Goal: Information Seeking & Learning: Learn about a topic

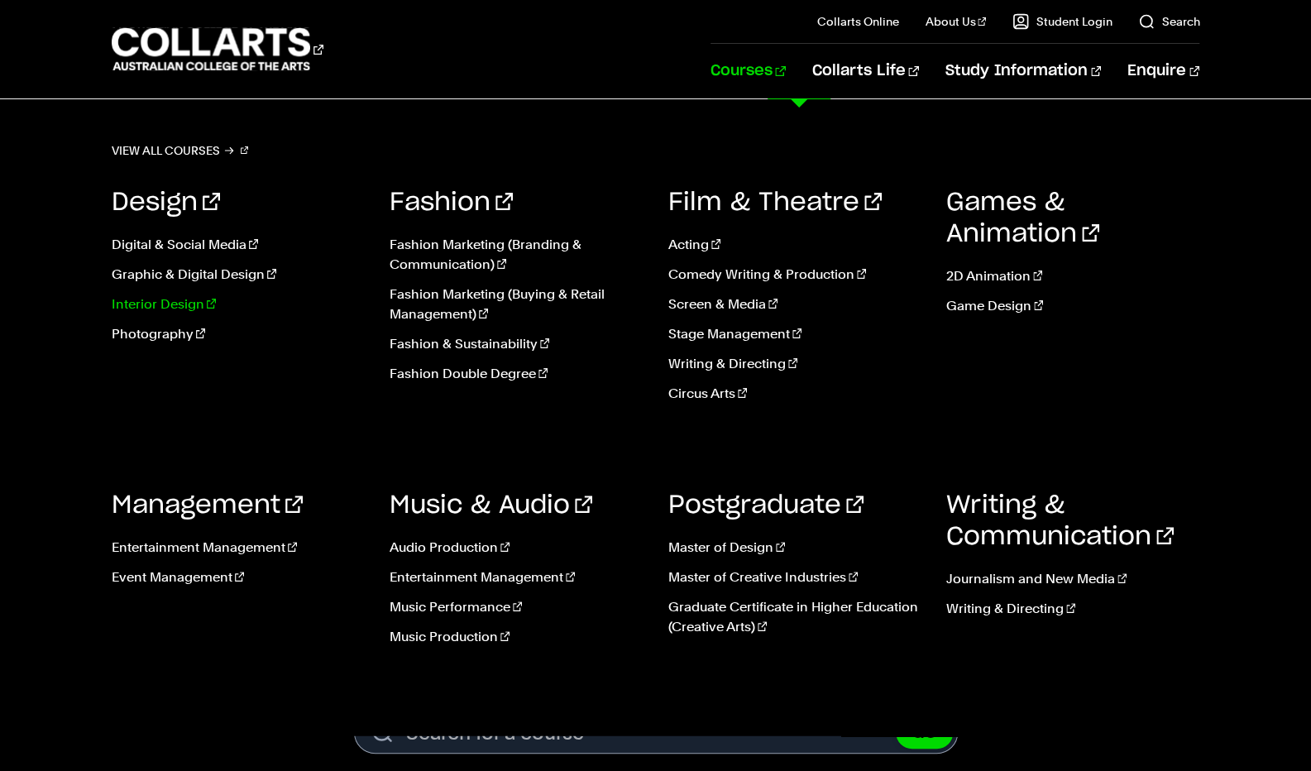
click at [166, 308] on link "Interior Design" at bounding box center [238, 304] width 253 height 20
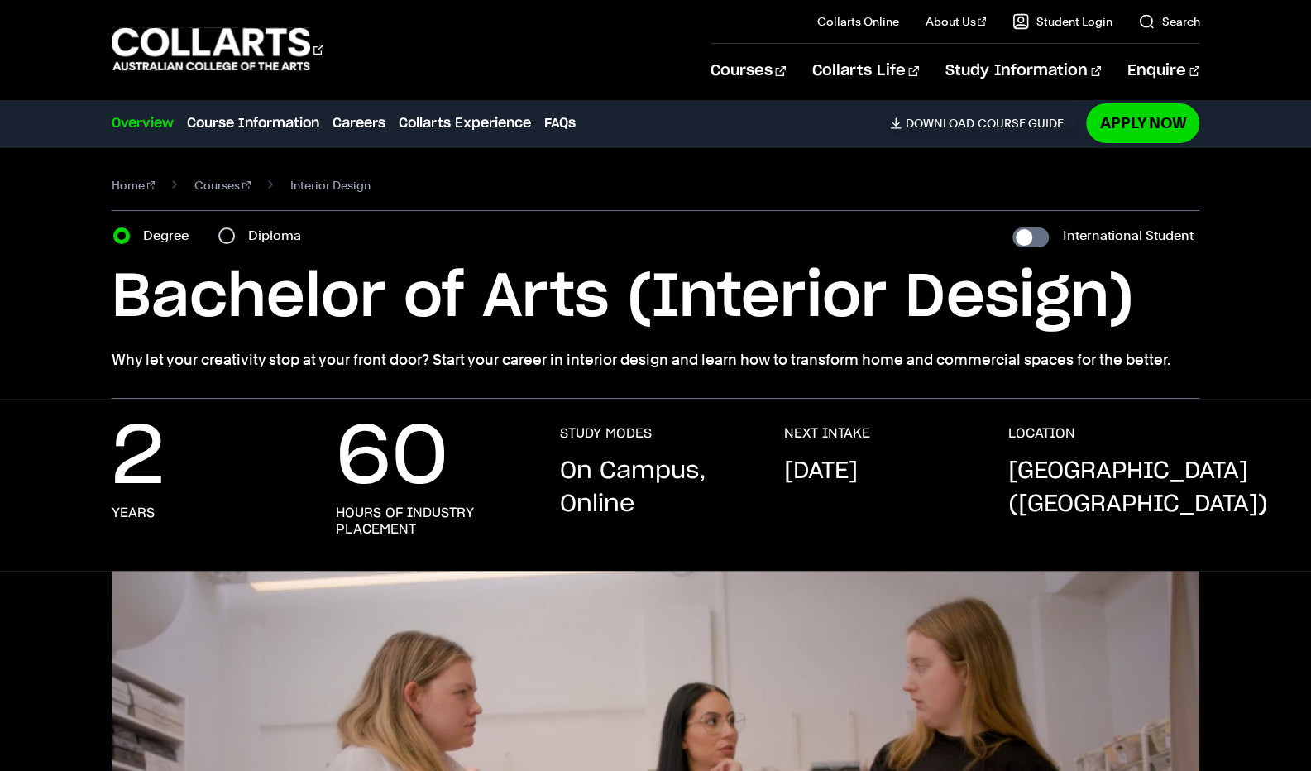
click at [236, 238] on div "Diploma" at bounding box center [264, 235] width 93 height 23
click at [227, 236] on input "Diploma" at bounding box center [226, 235] width 17 height 17
radio input "true"
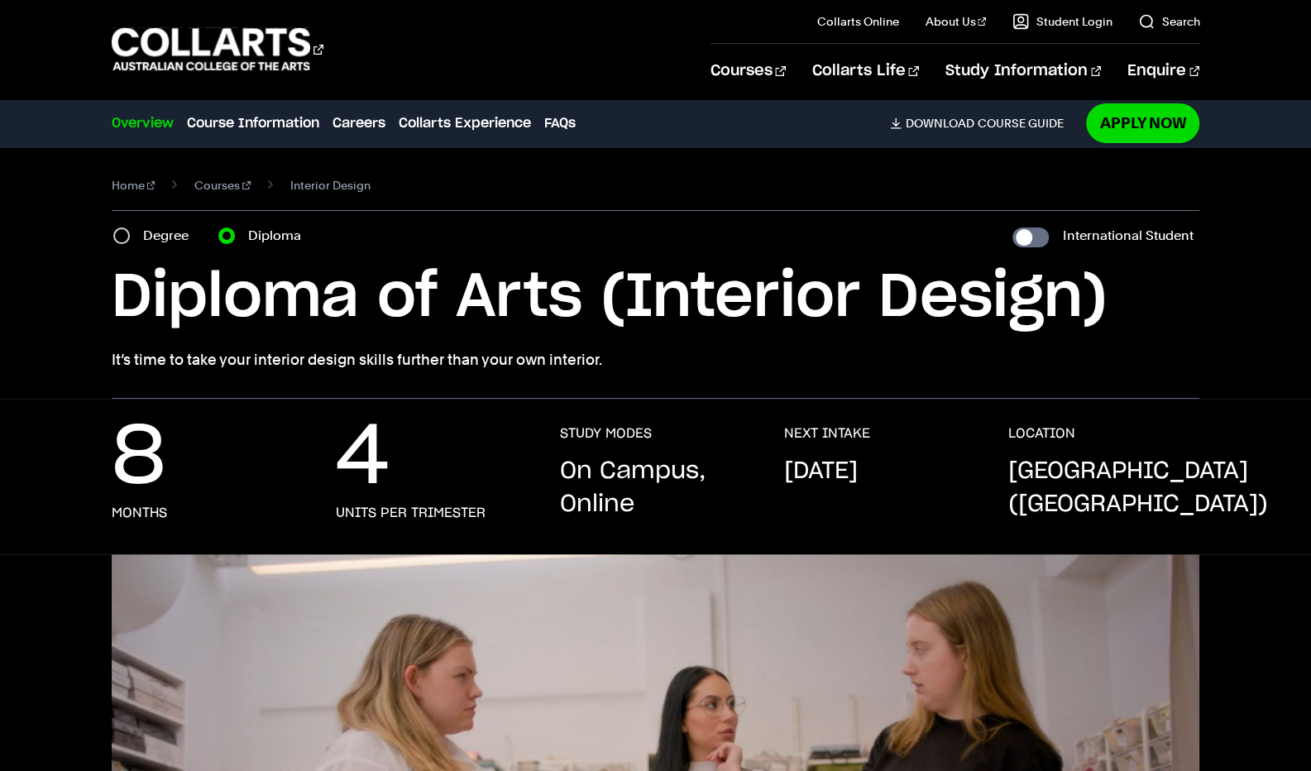
click at [126, 226] on div "Degree" at bounding box center [155, 235] width 85 height 23
click at [112, 219] on section "Home Courses Interior Design Course variant Degree Diploma International Studen…" at bounding box center [656, 272] width 1088 height 251
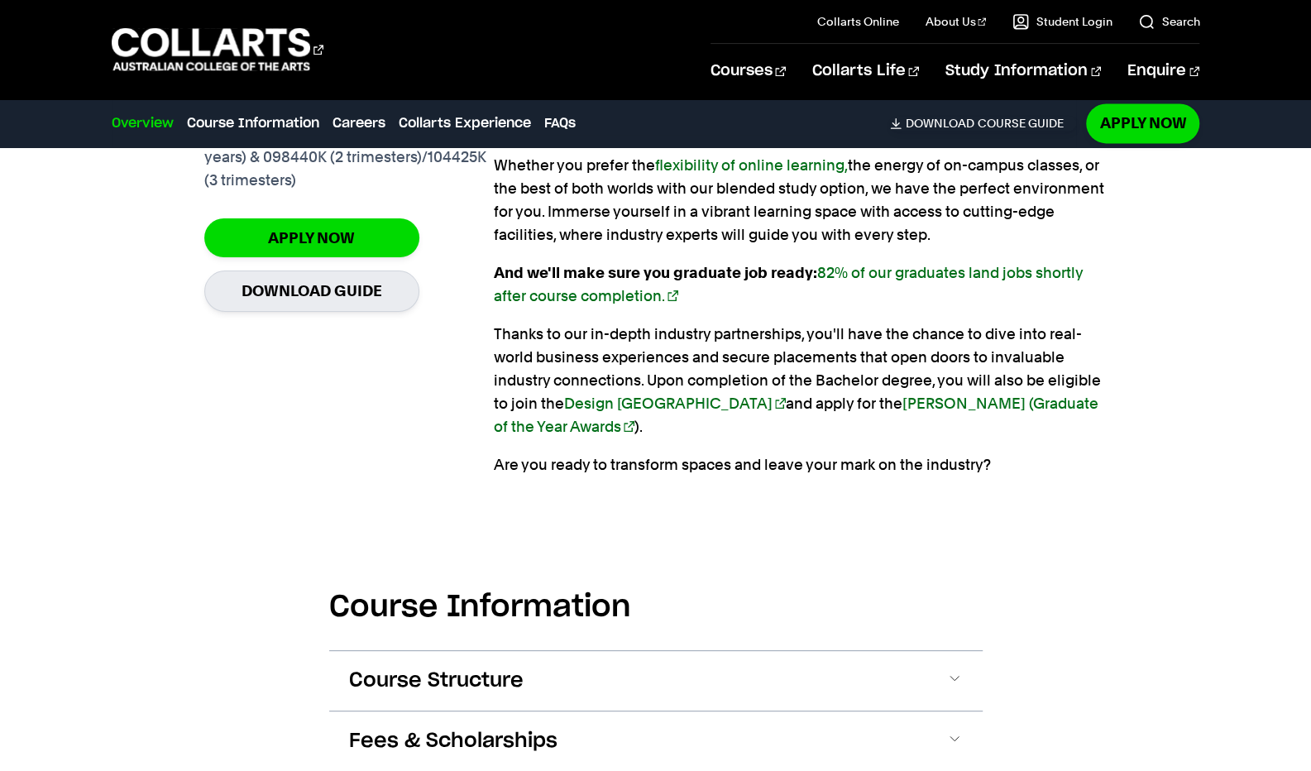
scroll to position [1265, 0]
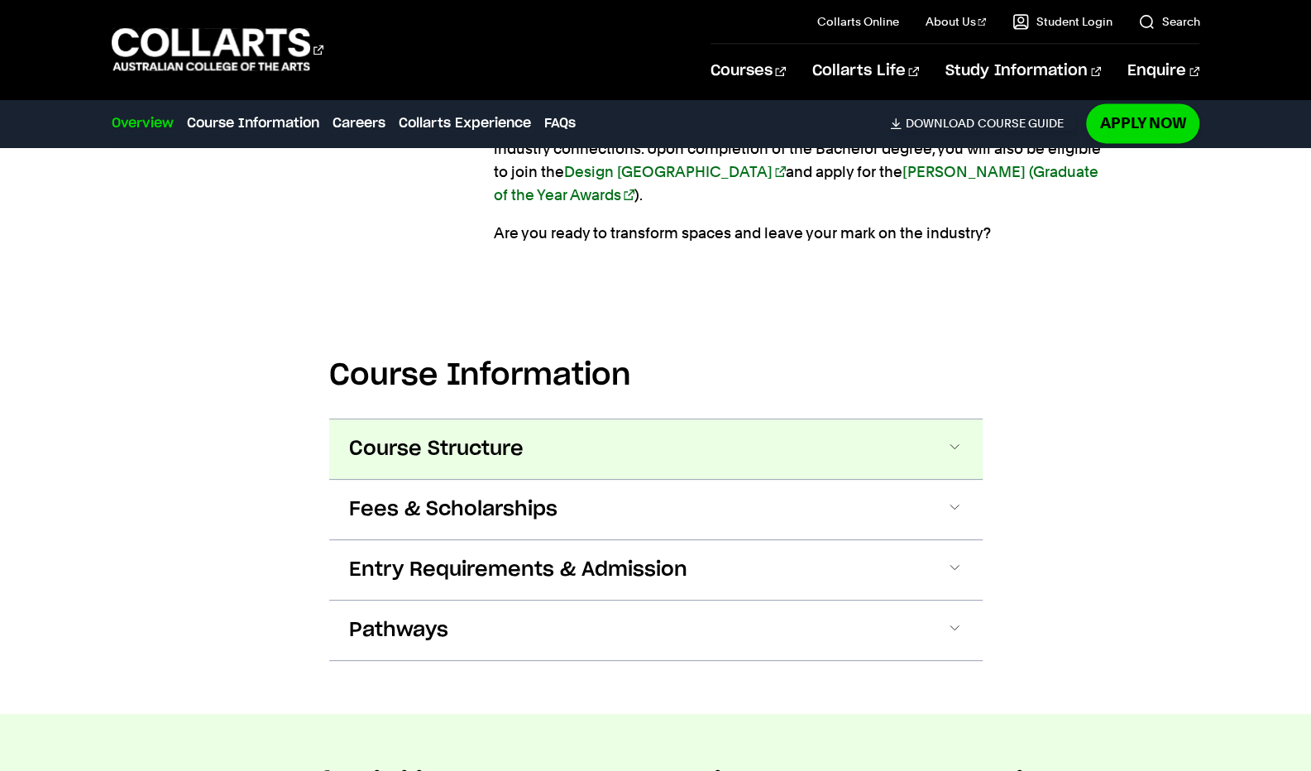
click at [568, 423] on button "Course Structure" at bounding box center [655, 449] width 653 height 60
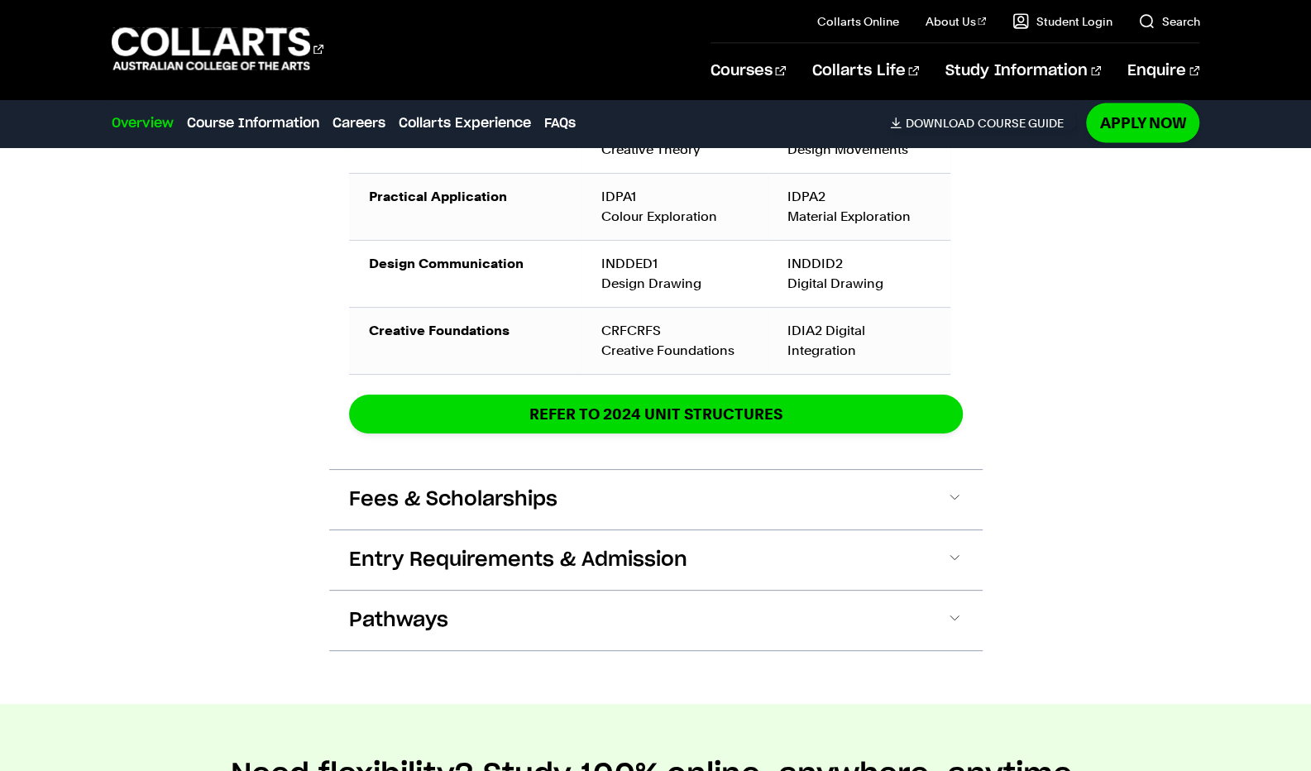
scroll to position [2245, 0]
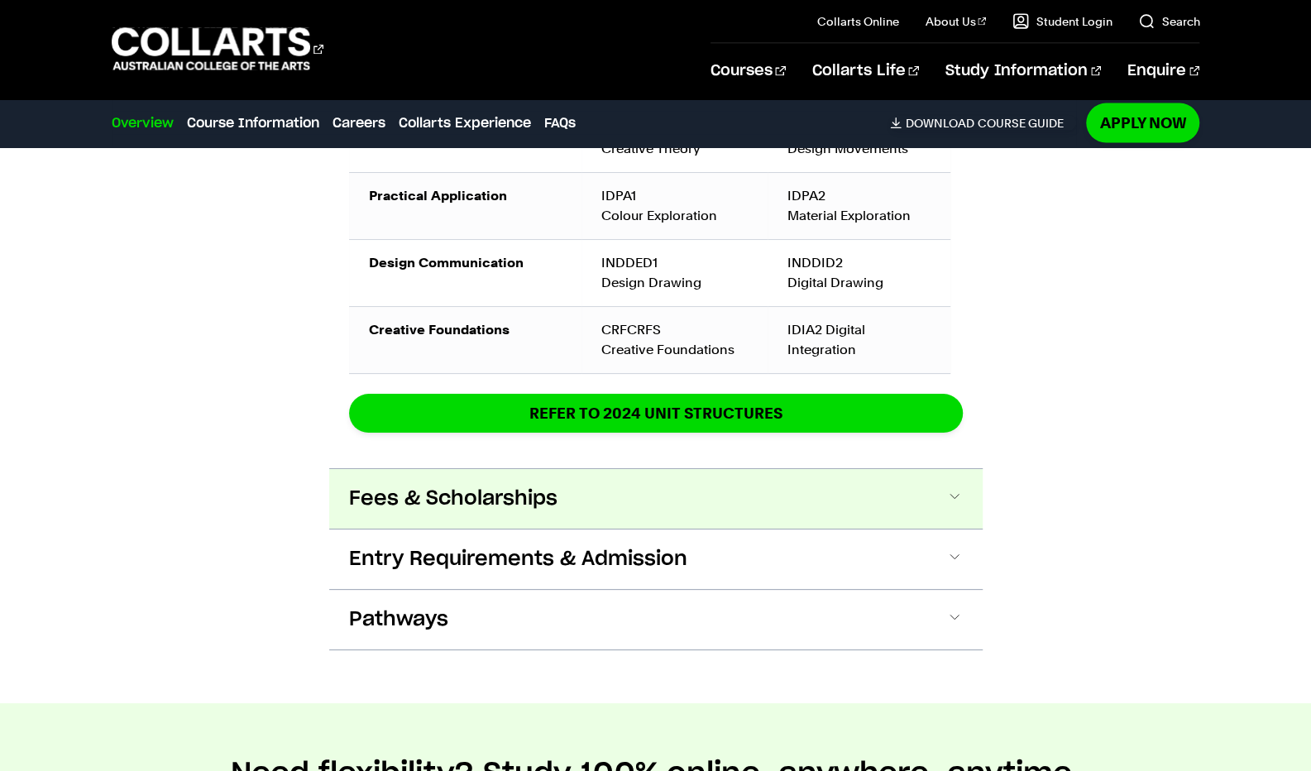
click at [415, 485] on span "Fees & Scholarships" at bounding box center [453, 498] width 208 height 26
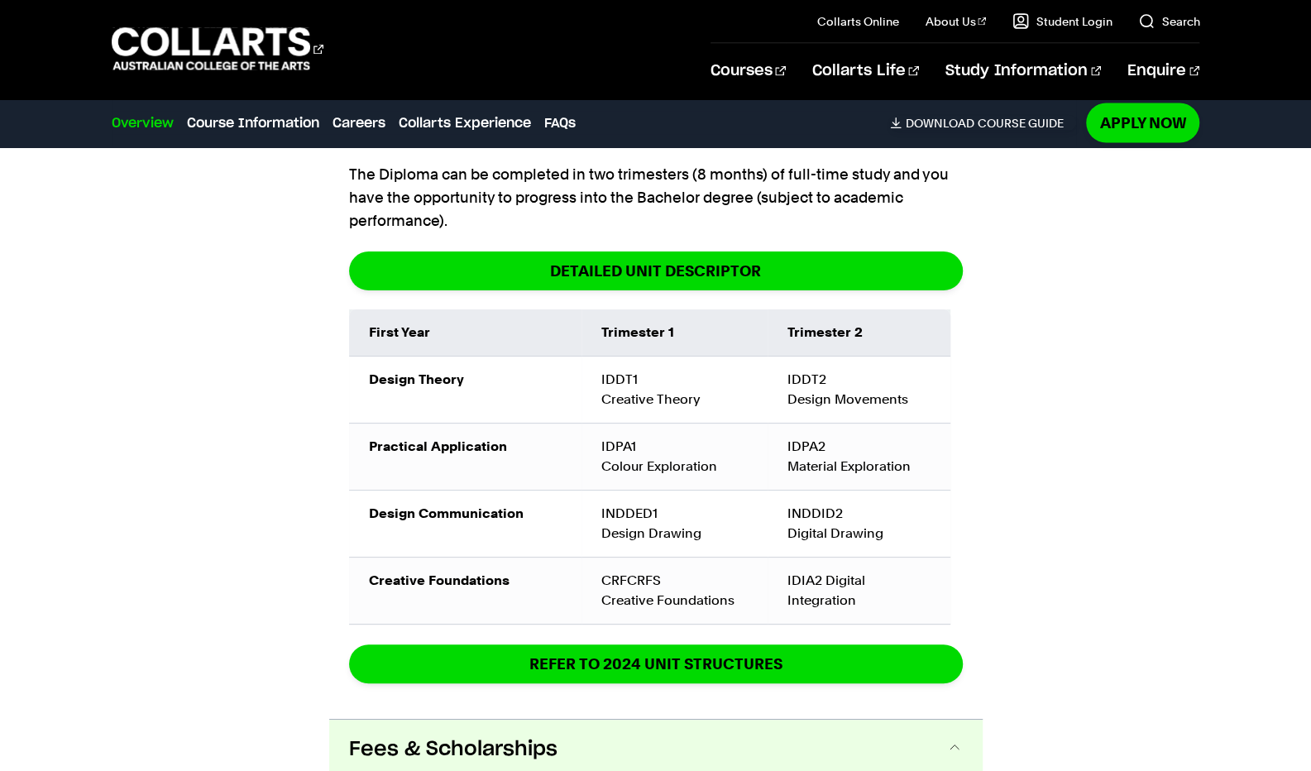
scroll to position [1999, 0]
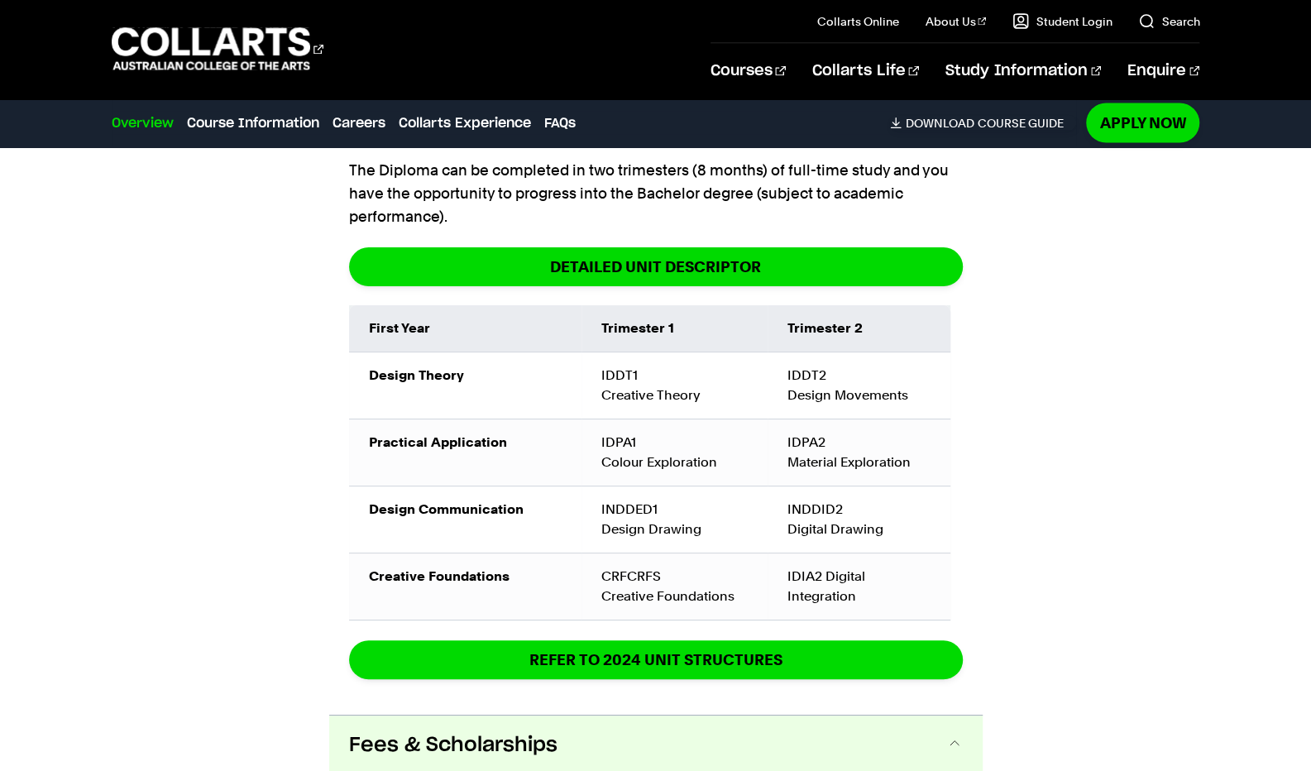
click at [838, 564] on td "IDIA2 Digital Integration" at bounding box center [858, 585] width 183 height 67
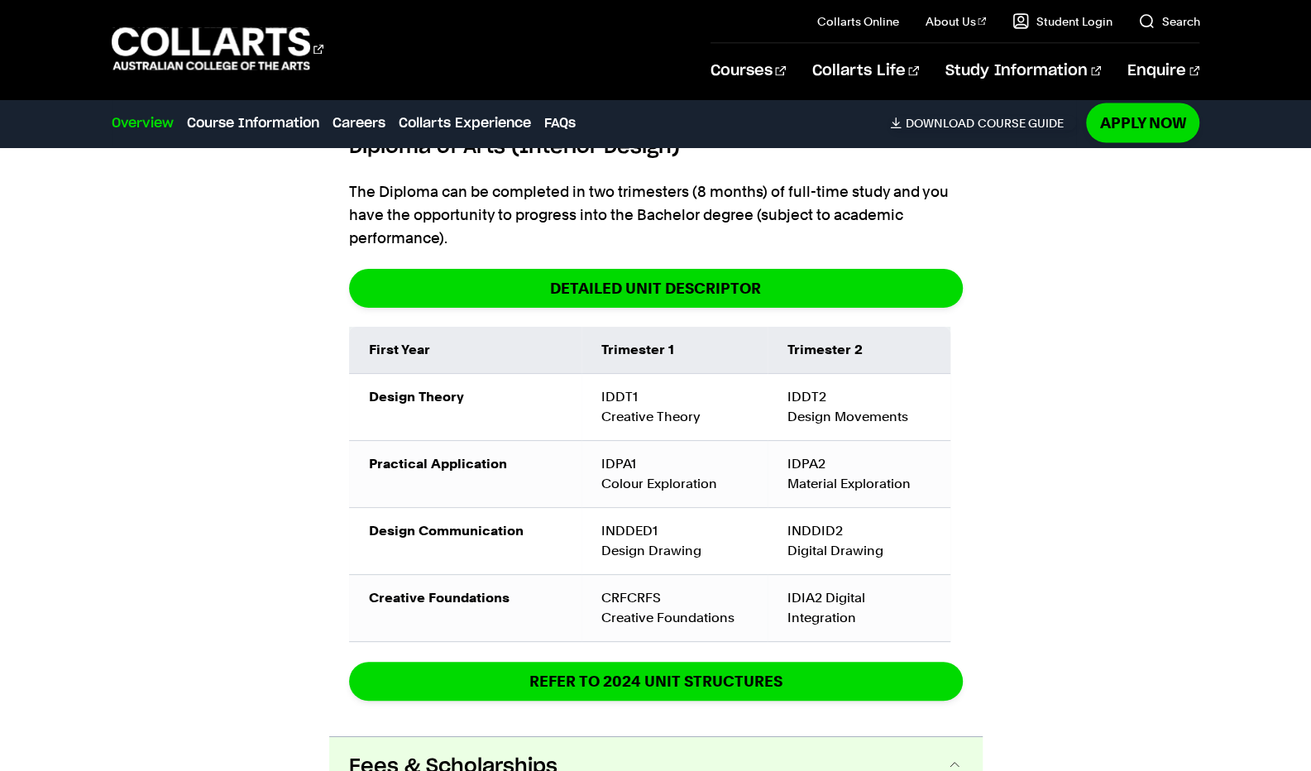
scroll to position [1974, 0]
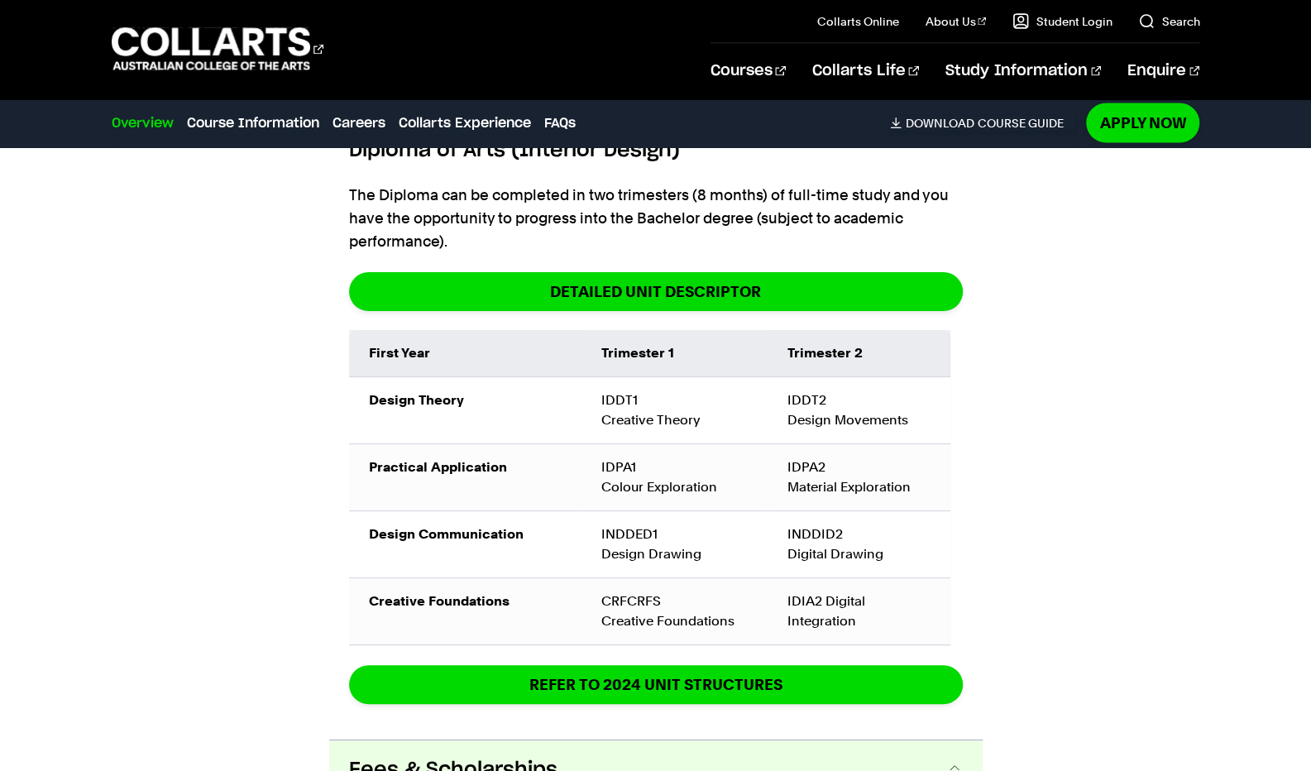
click at [666, 201] on p "The Diploma can be completed in two trimesters (8 months) of full-time study an…" at bounding box center [656, 218] width 614 height 69
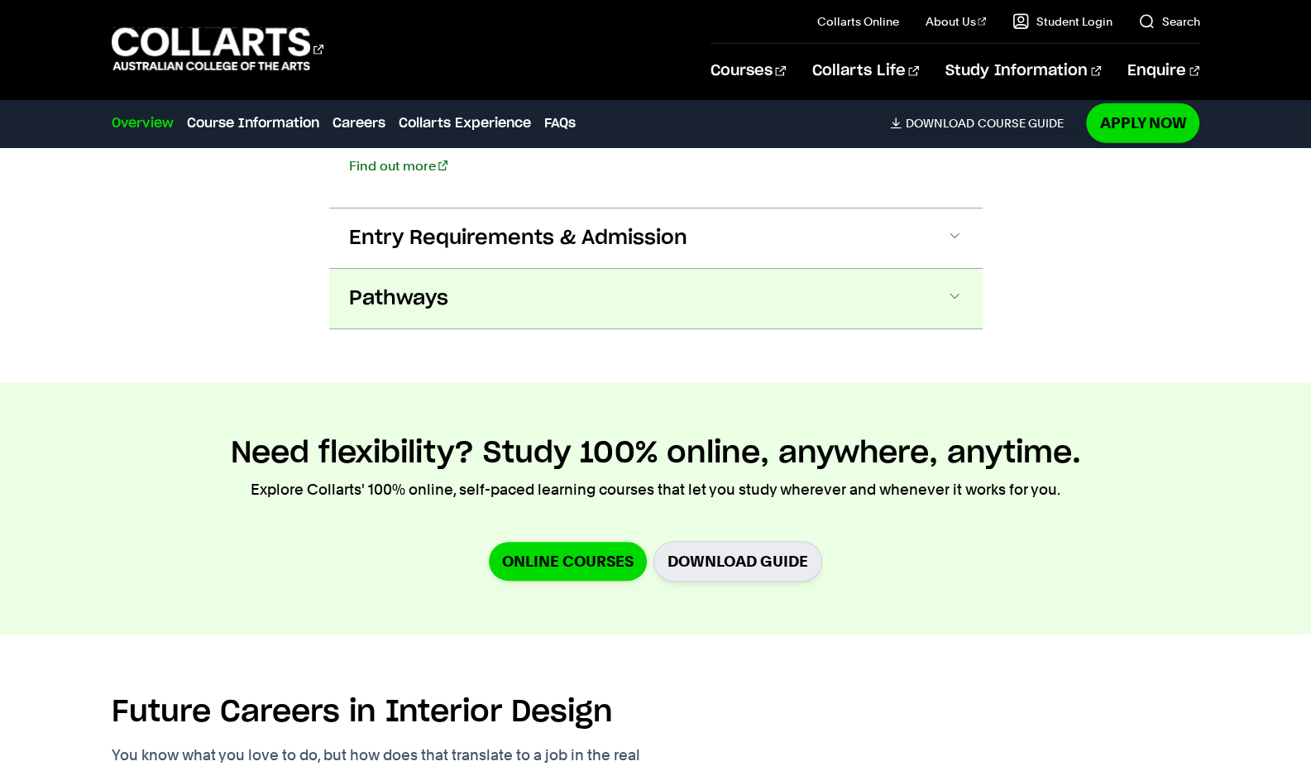
click at [466, 271] on button "Pathways" at bounding box center [655, 299] width 653 height 60
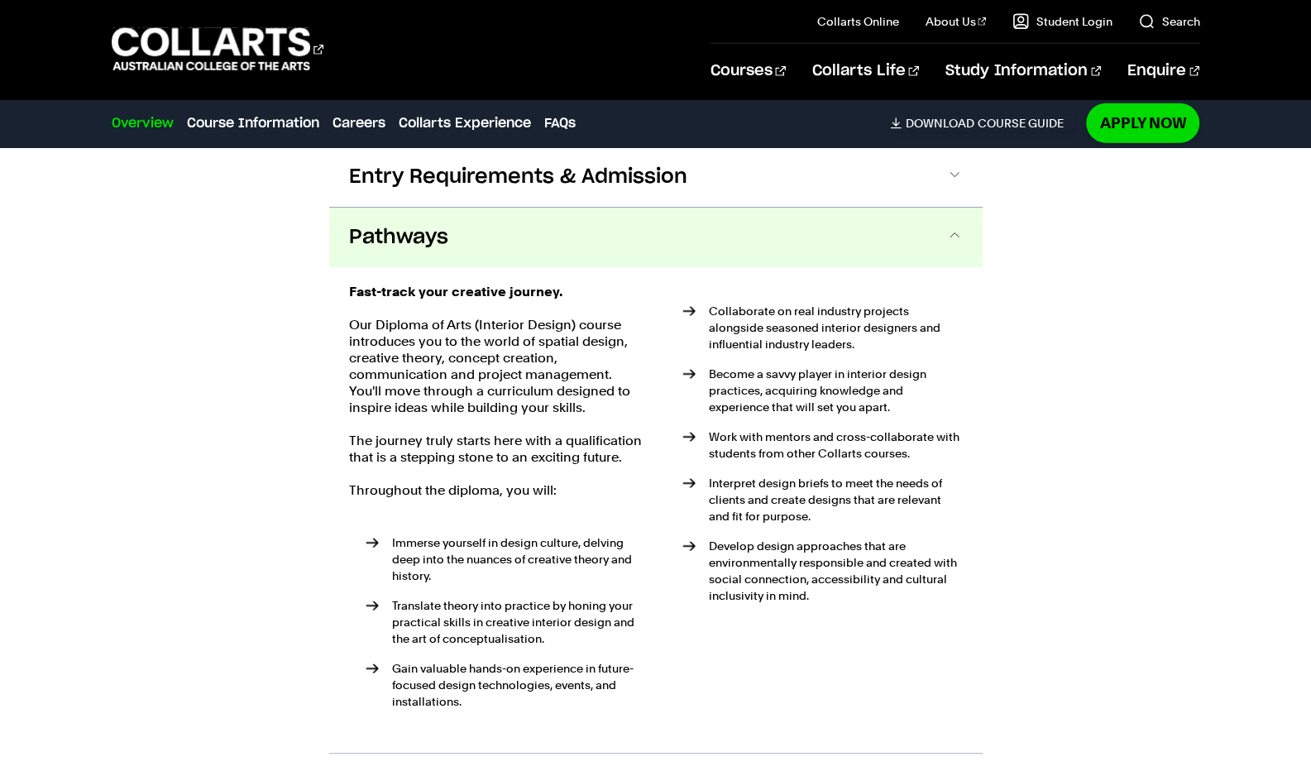
click at [471, 227] on button "Pathways" at bounding box center [655, 238] width 653 height 60
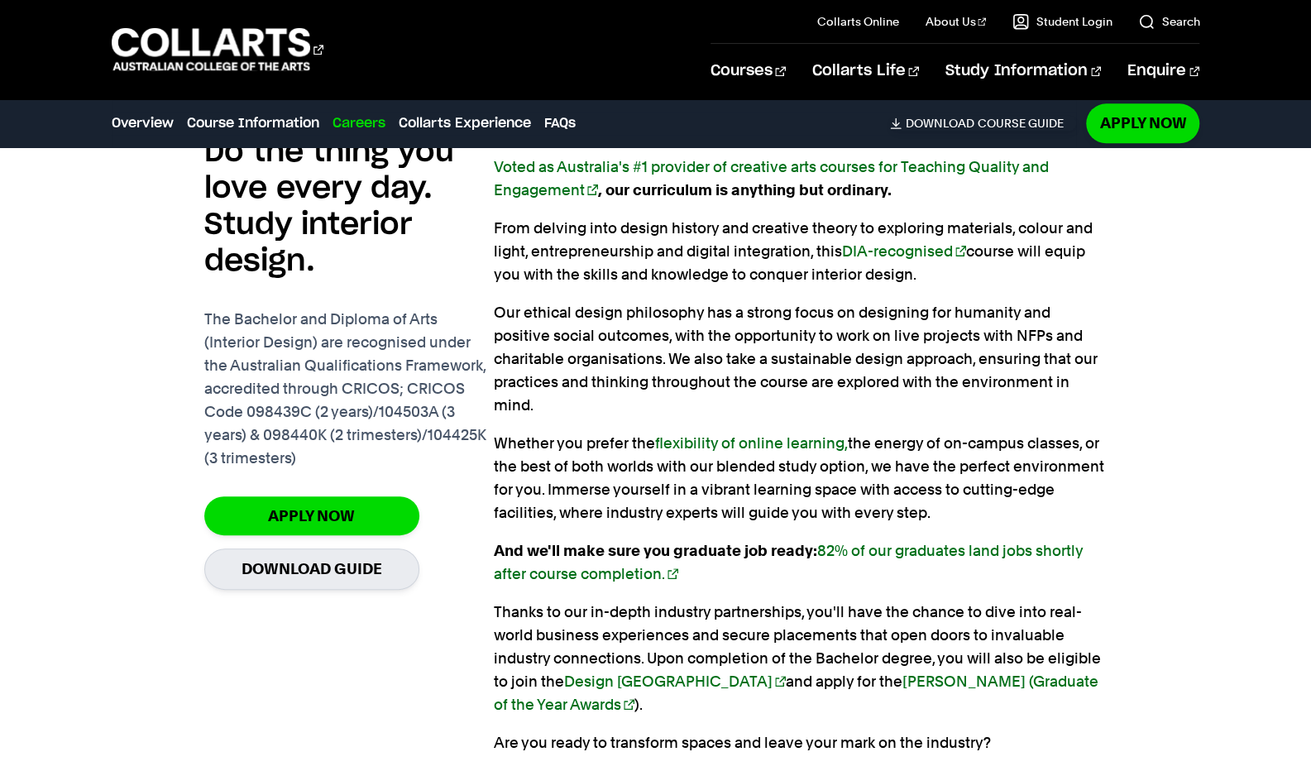
scroll to position [1106, 0]
click at [585, 551] on link "82% of our graduates land jobs shortly after course completion." at bounding box center [788, 561] width 589 height 41
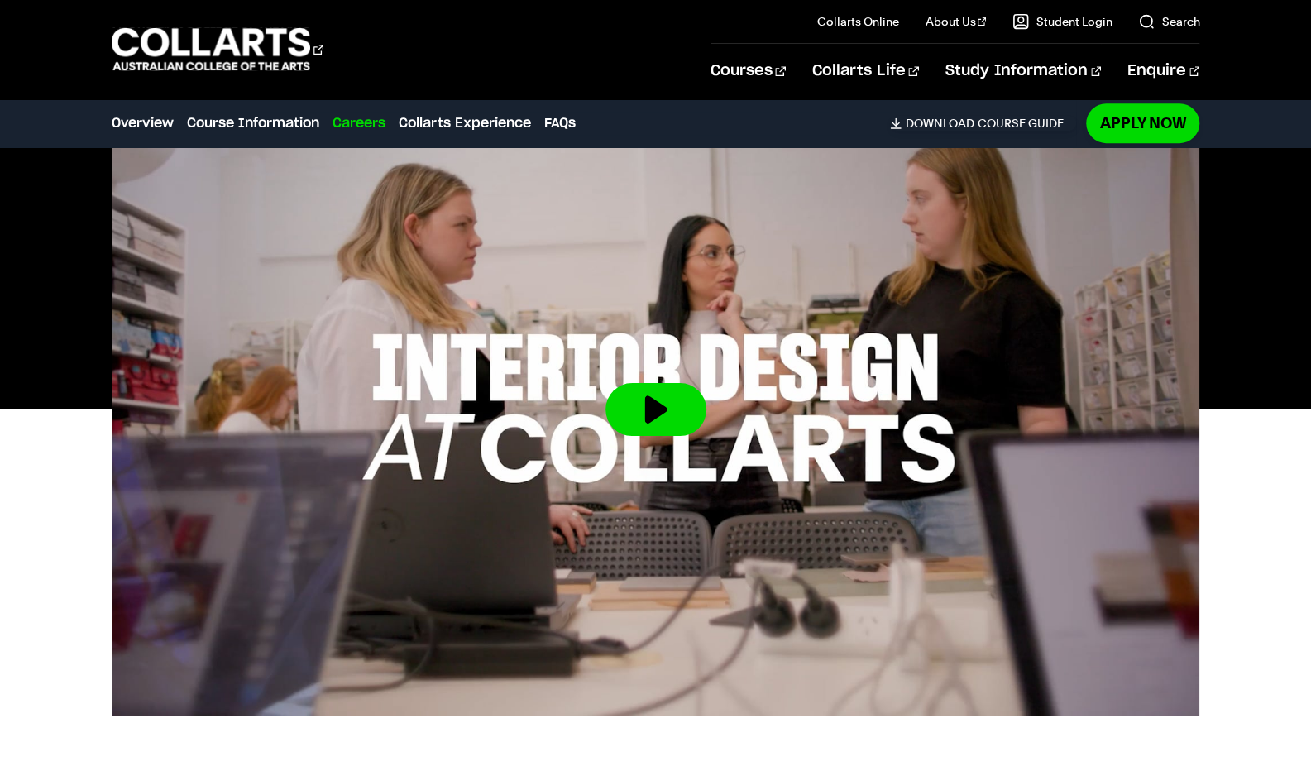
scroll to position [0, 0]
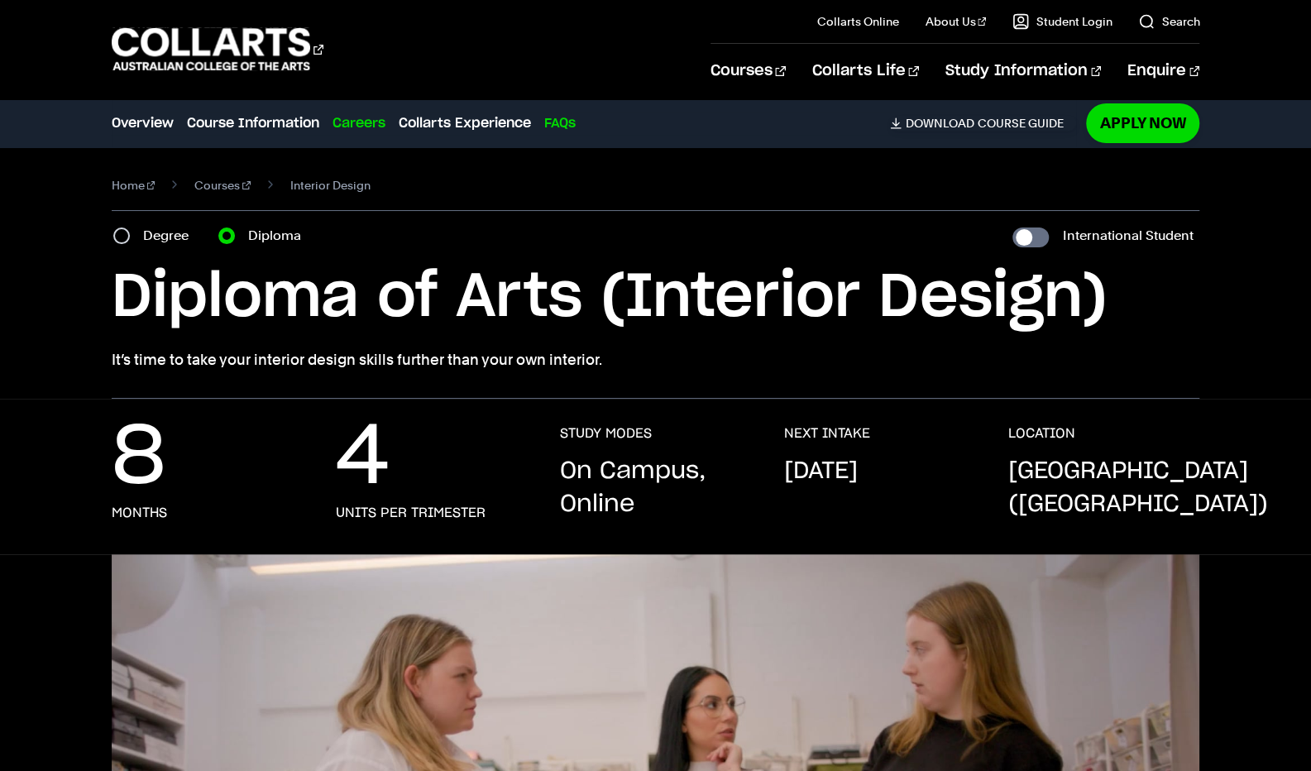
click at [555, 127] on link "FAQs" at bounding box center [559, 123] width 31 height 20
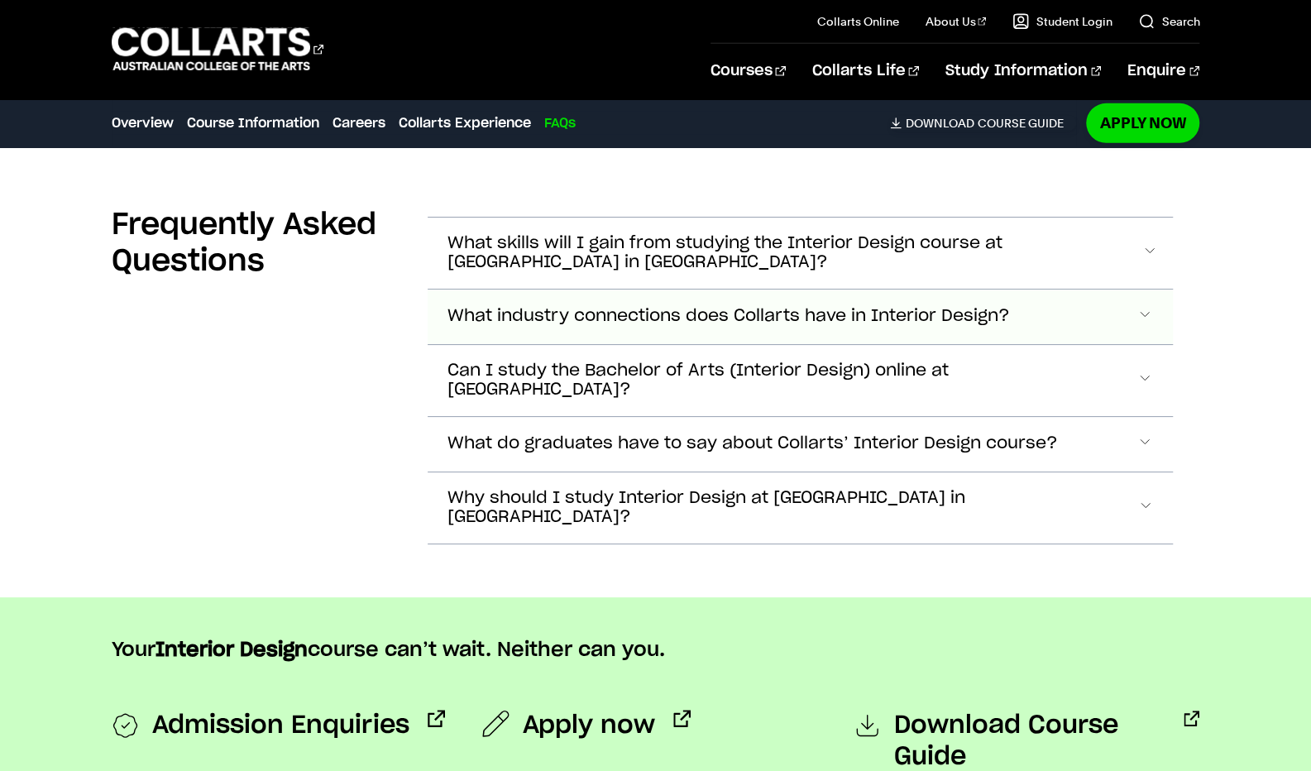
click at [591, 307] on span "What industry connections does Collarts have in Interior Design?" at bounding box center [728, 316] width 562 height 19
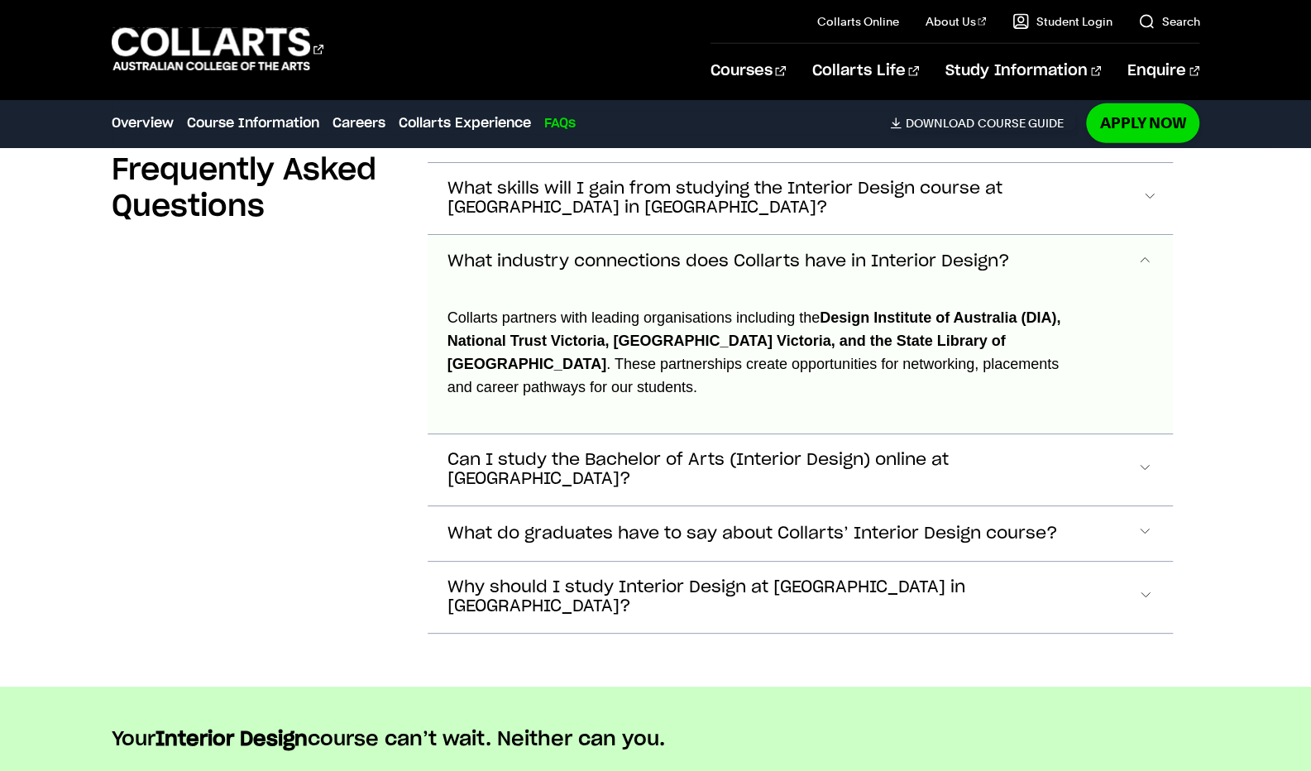
scroll to position [7035, 0]
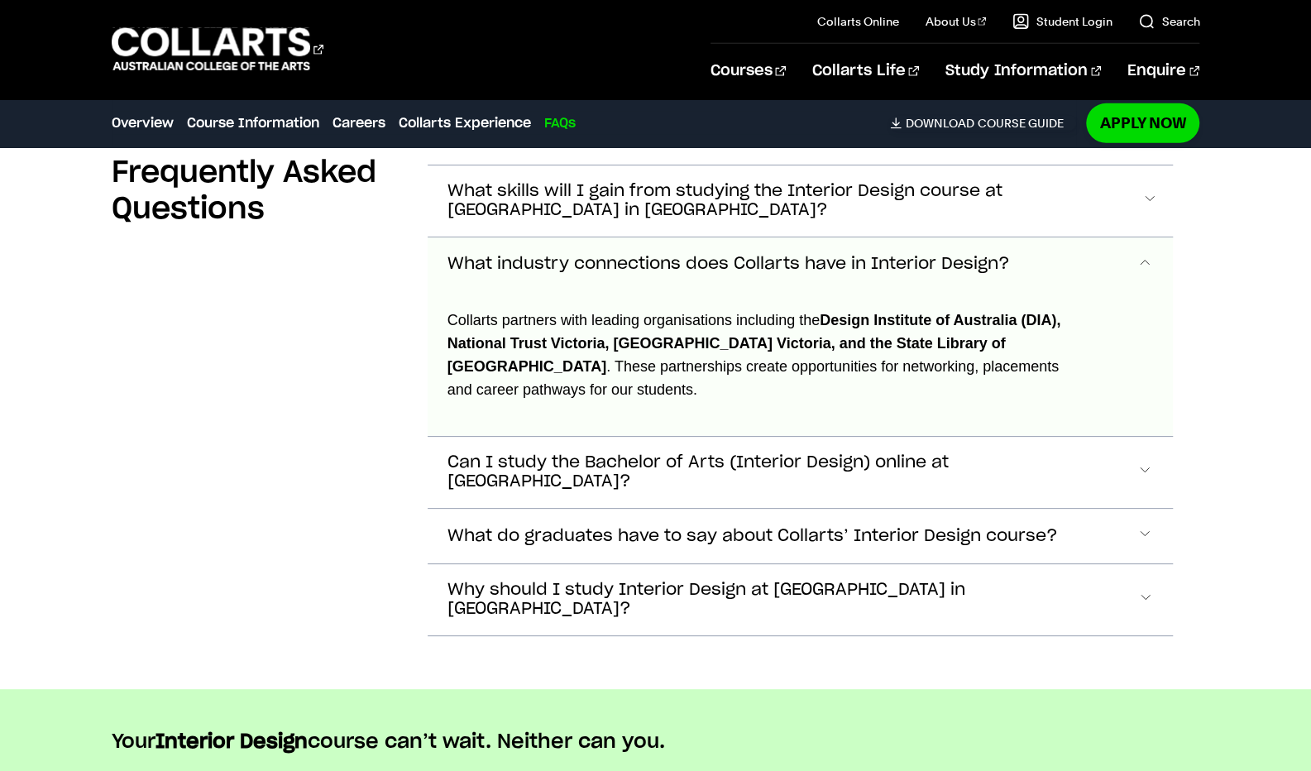
click at [817, 255] on span "What industry connections does Collarts have in Interior Design?" at bounding box center [728, 264] width 562 height 19
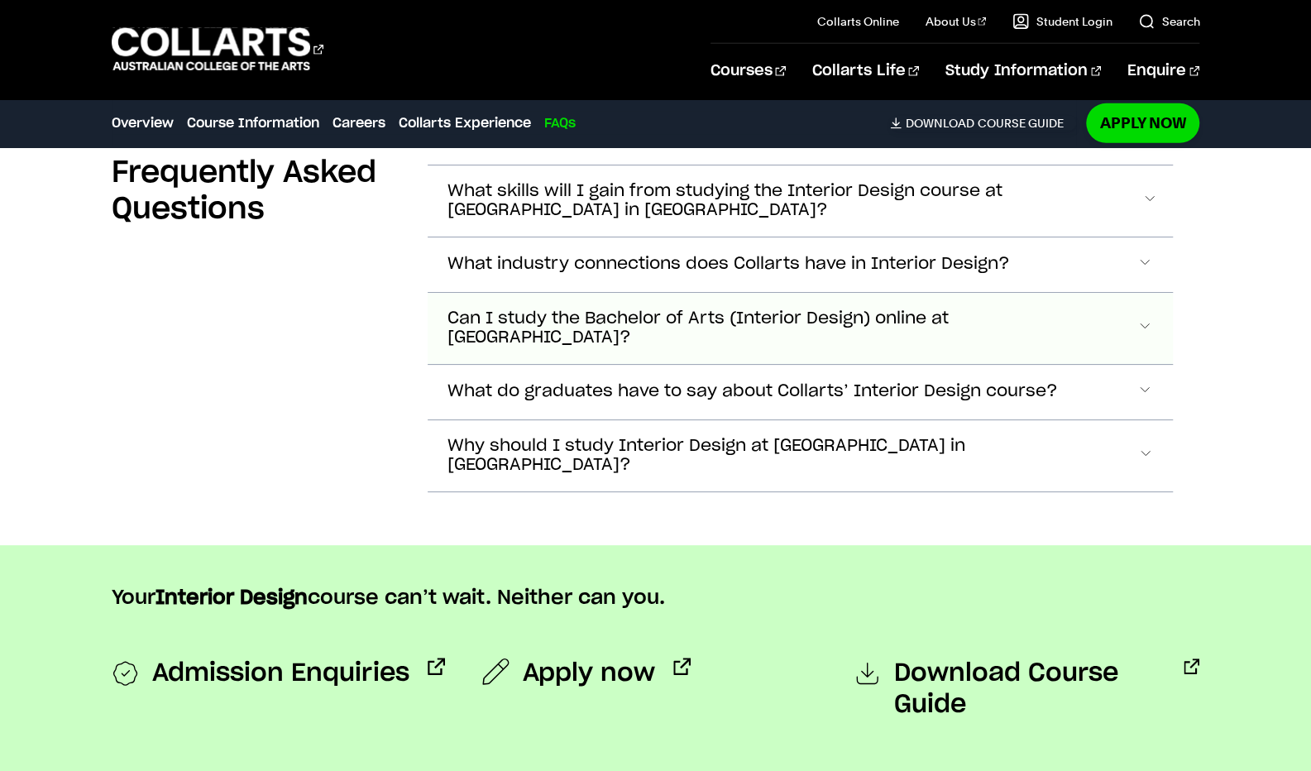
click at [859, 306] on button "Can I study the Bachelor of Arts (Interior Design) online at Collarts?" at bounding box center [801, 328] width 746 height 71
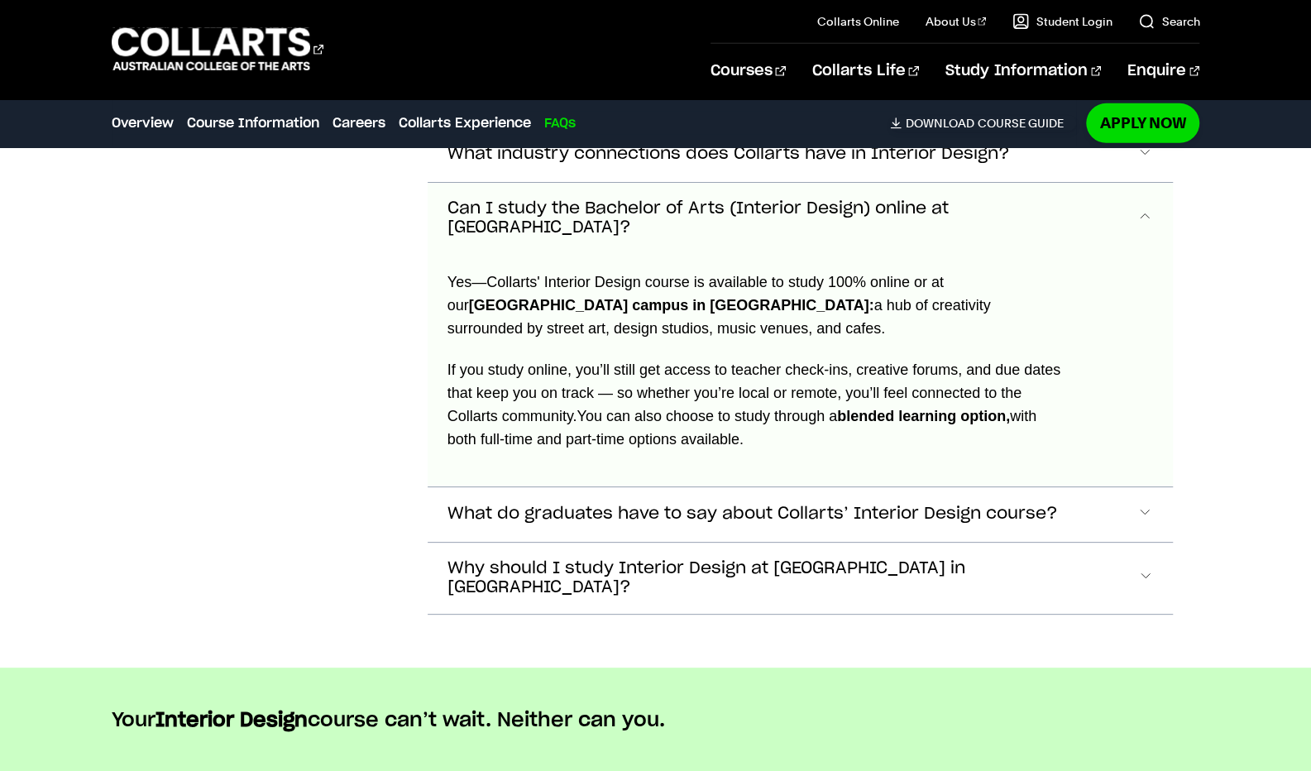
scroll to position [7149, 0]
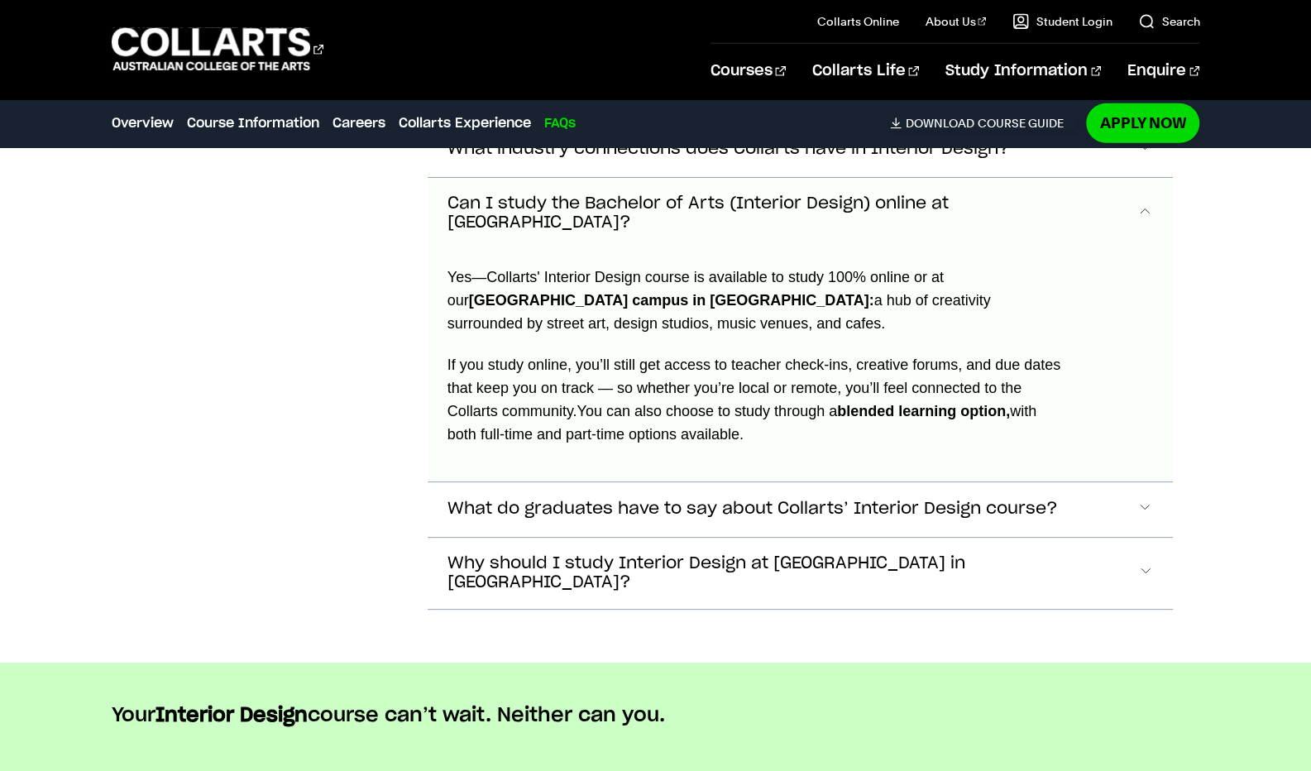
click at [871, 548] on section "Frequently Asked Questions What skills will I gain from studying the Interior D…" at bounding box center [656, 335] width 1088 height 656
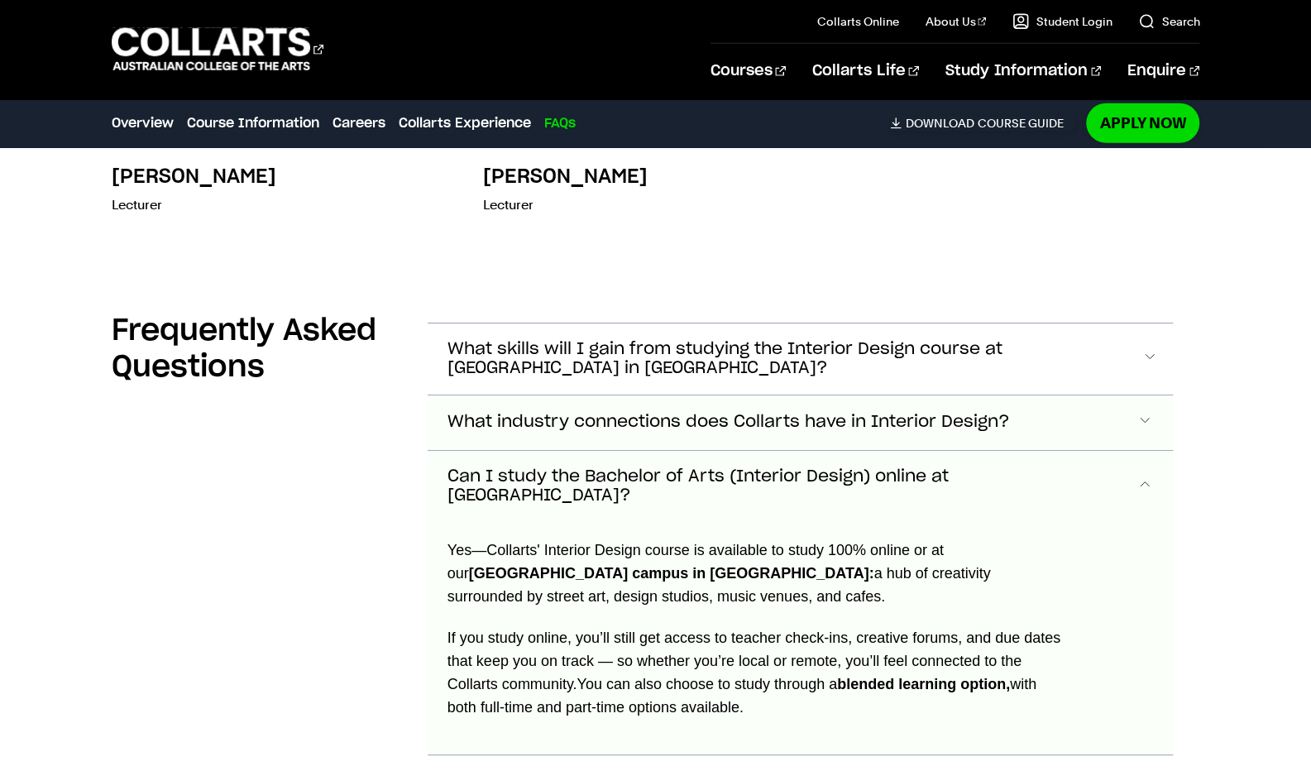
click at [824, 419] on button "What industry connections does Collarts have in Interior Design?" at bounding box center [801, 422] width 746 height 55
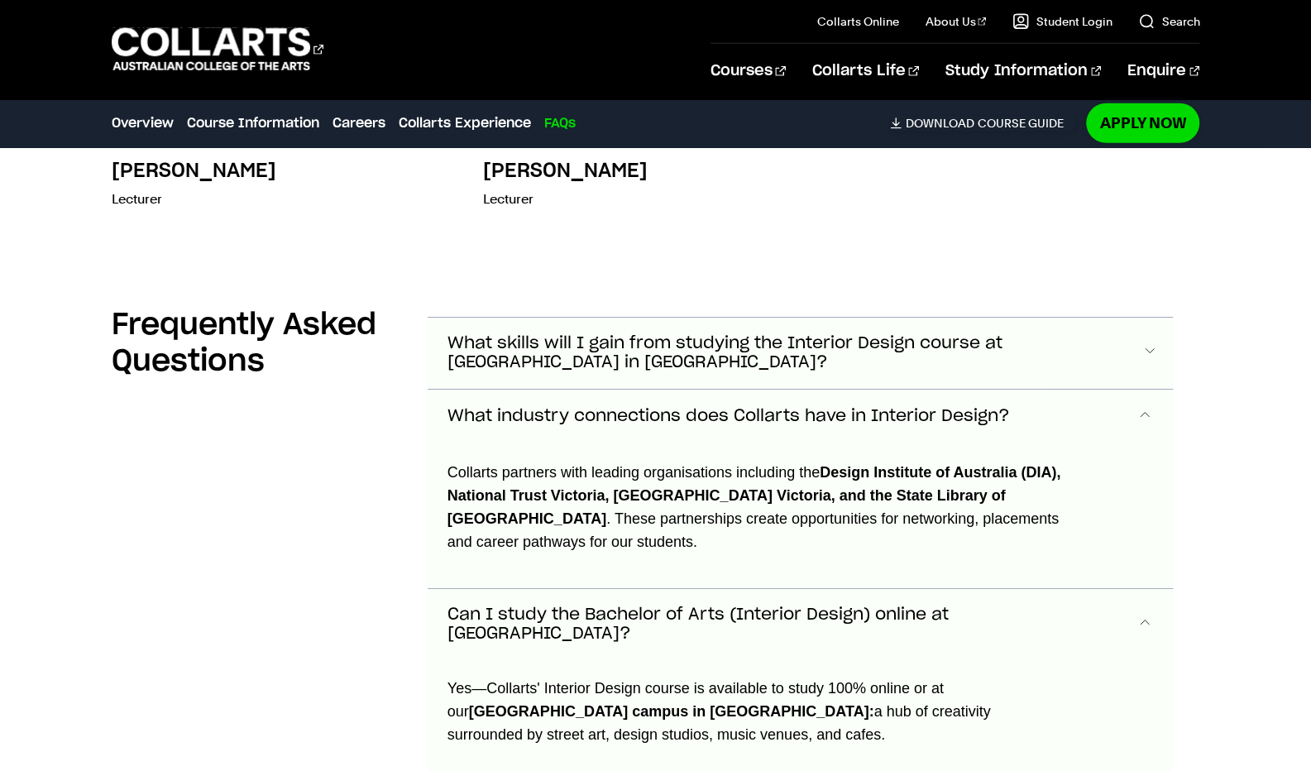
click at [796, 334] on span "What skills will I gain from studying the Interior Design course at Collarts in…" at bounding box center [794, 353] width 694 height 38
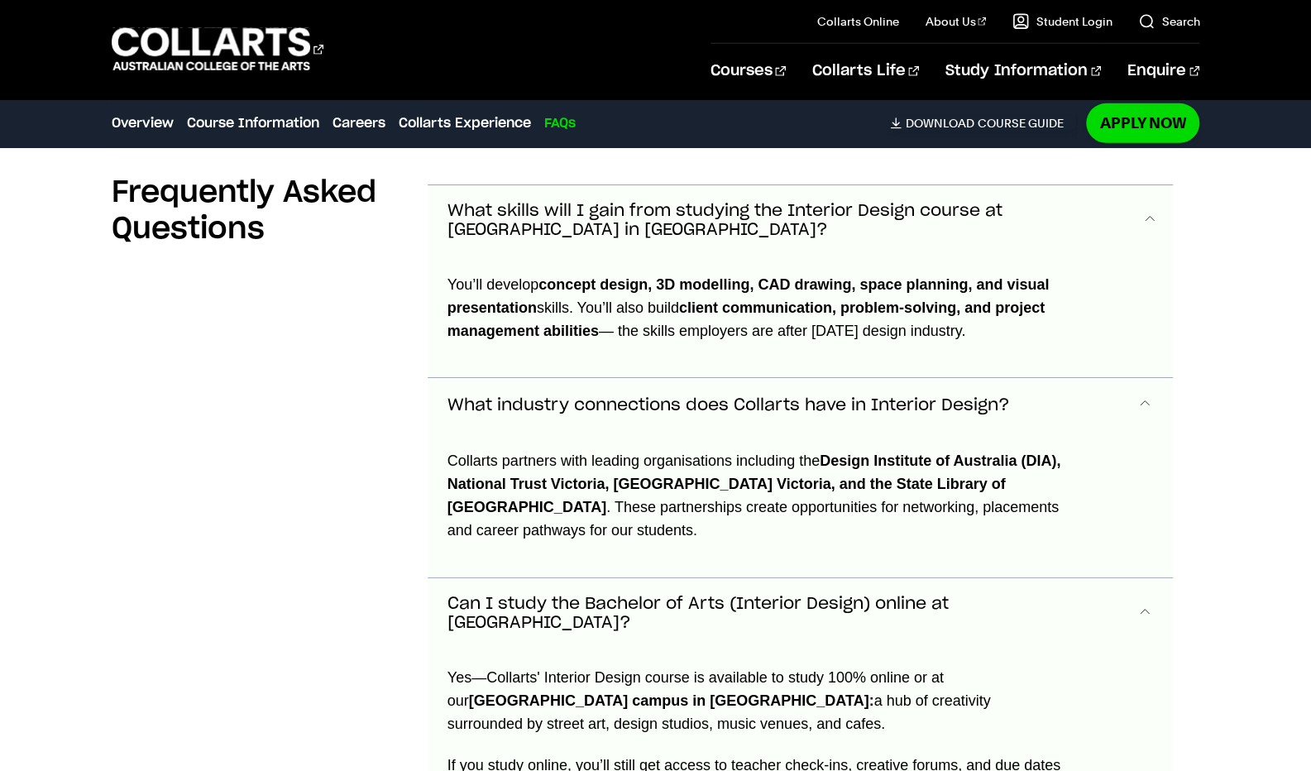
scroll to position [7024, 0]
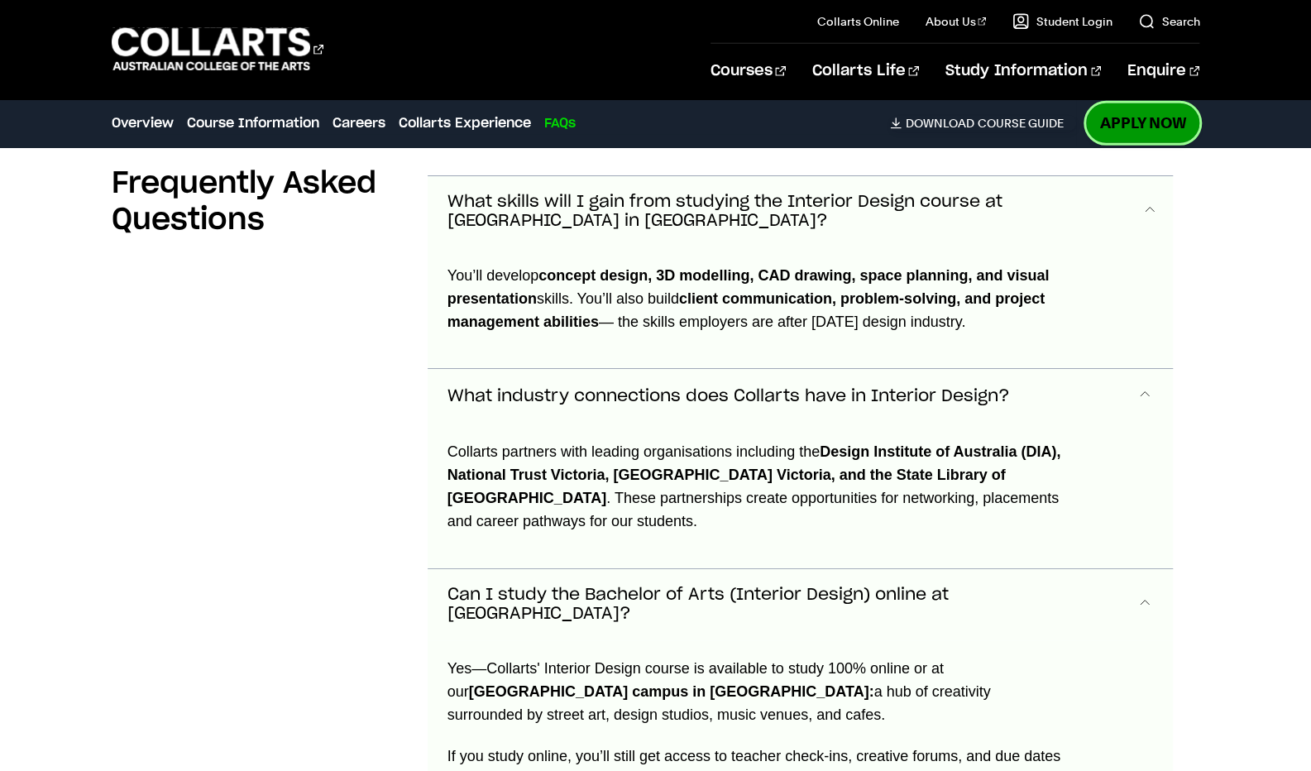
click at [1125, 122] on link "Apply Now" at bounding box center [1142, 122] width 113 height 39
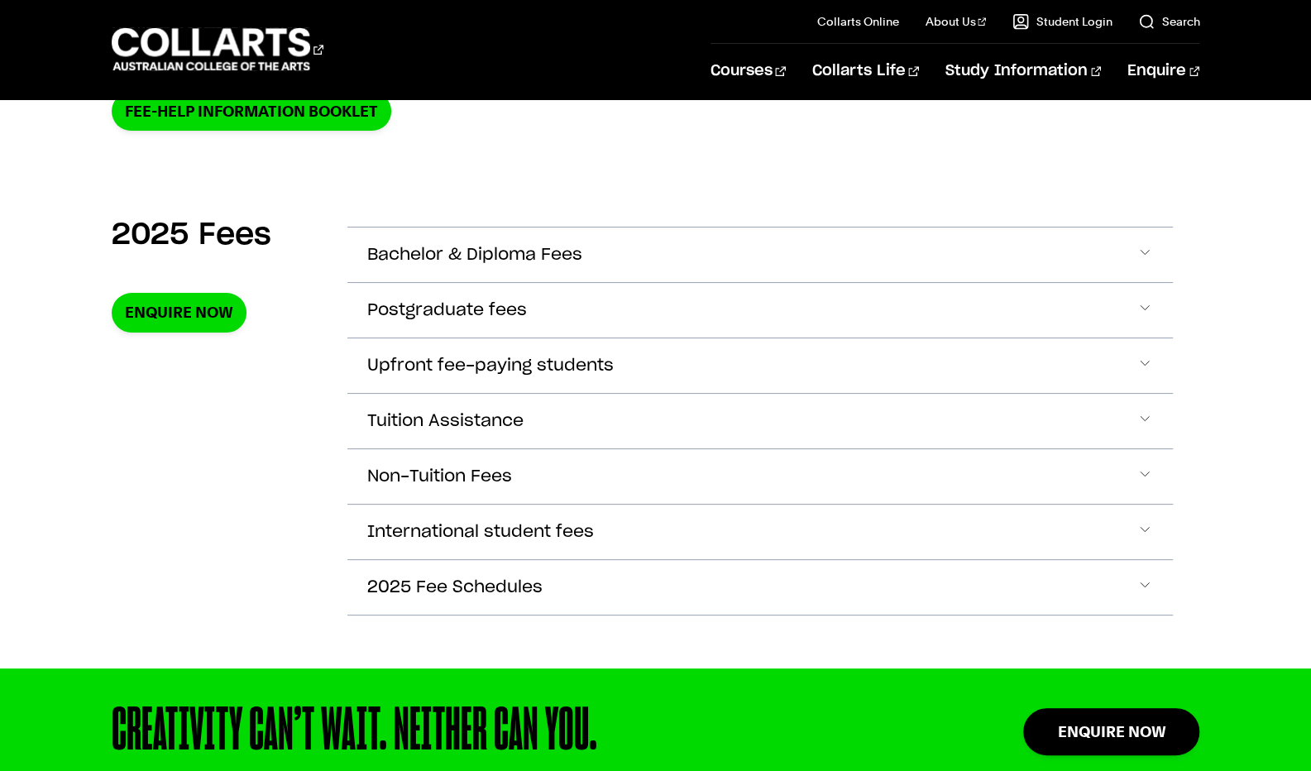
scroll to position [504, 0]
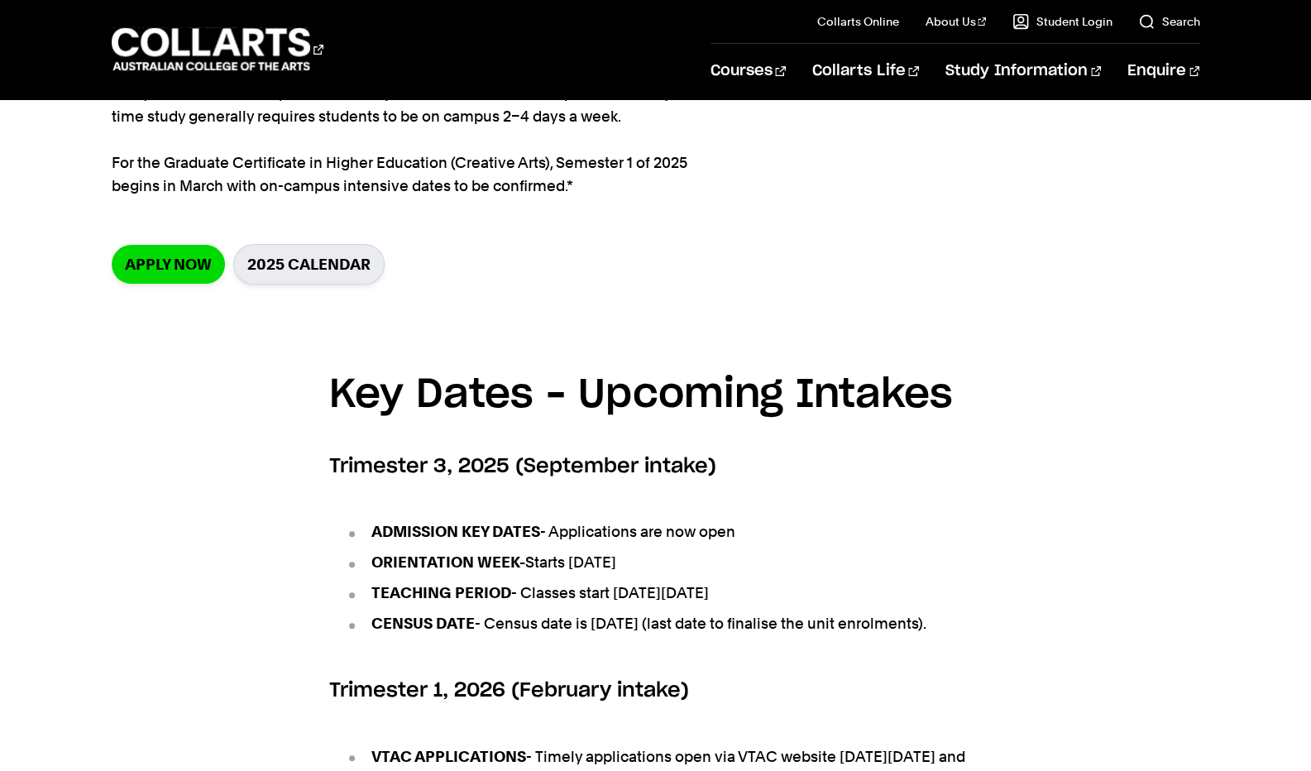
scroll to position [375, 0]
click at [309, 260] on link "2025 Calendar" at bounding box center [308, 265] width 151 height 41
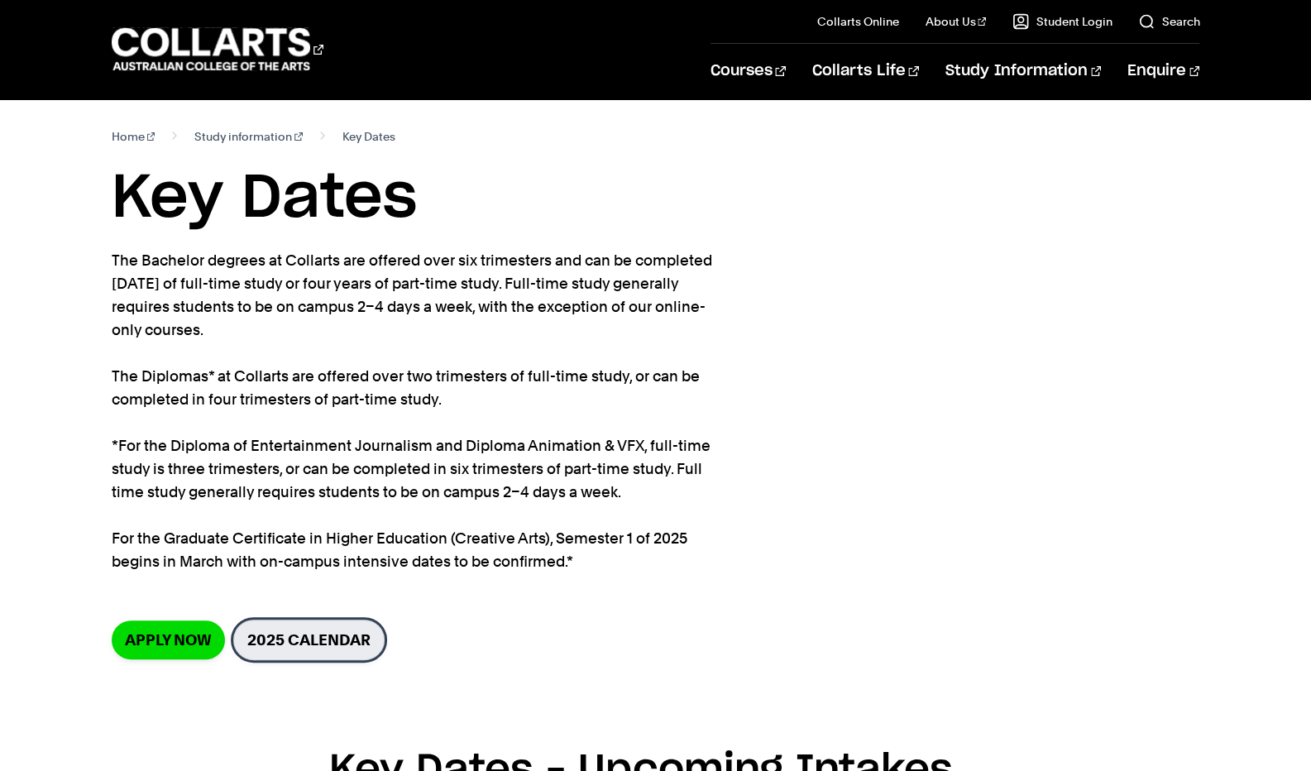
scroll to position [0, 0]
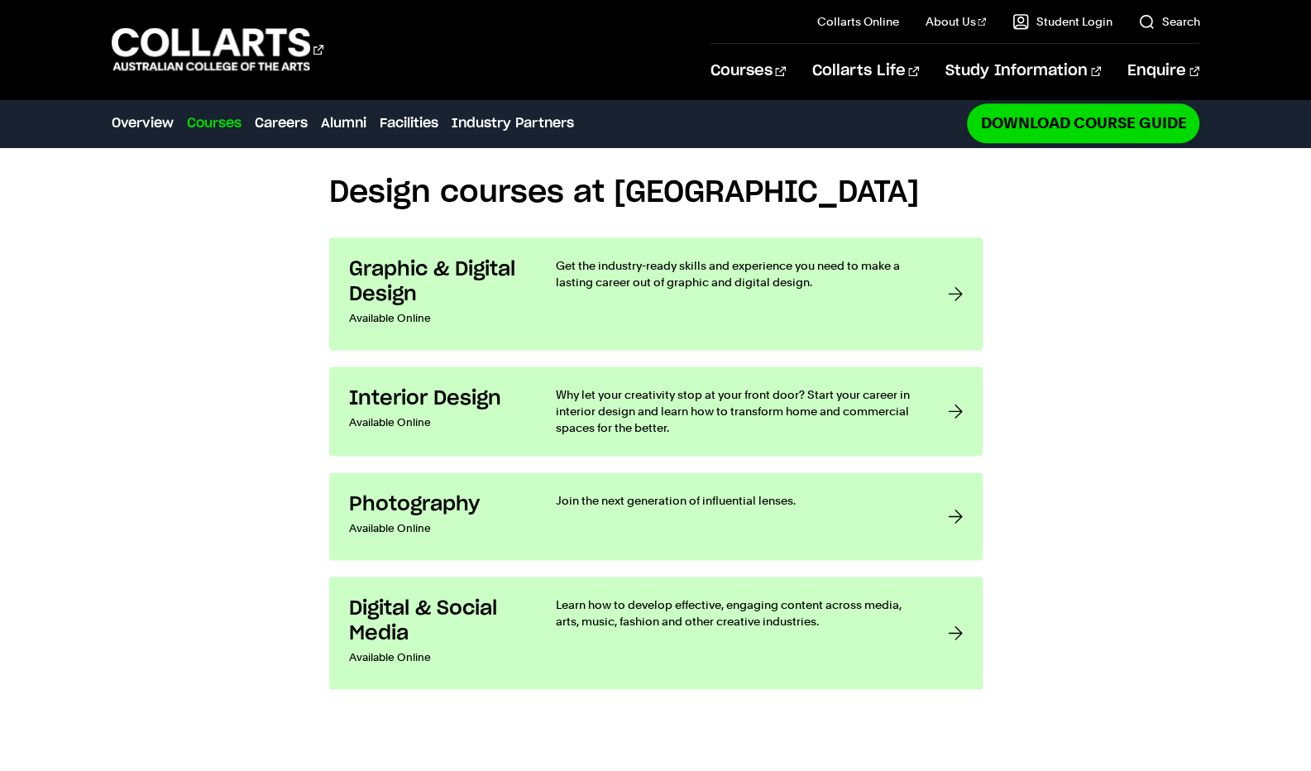
scroll to position [1235, 0]
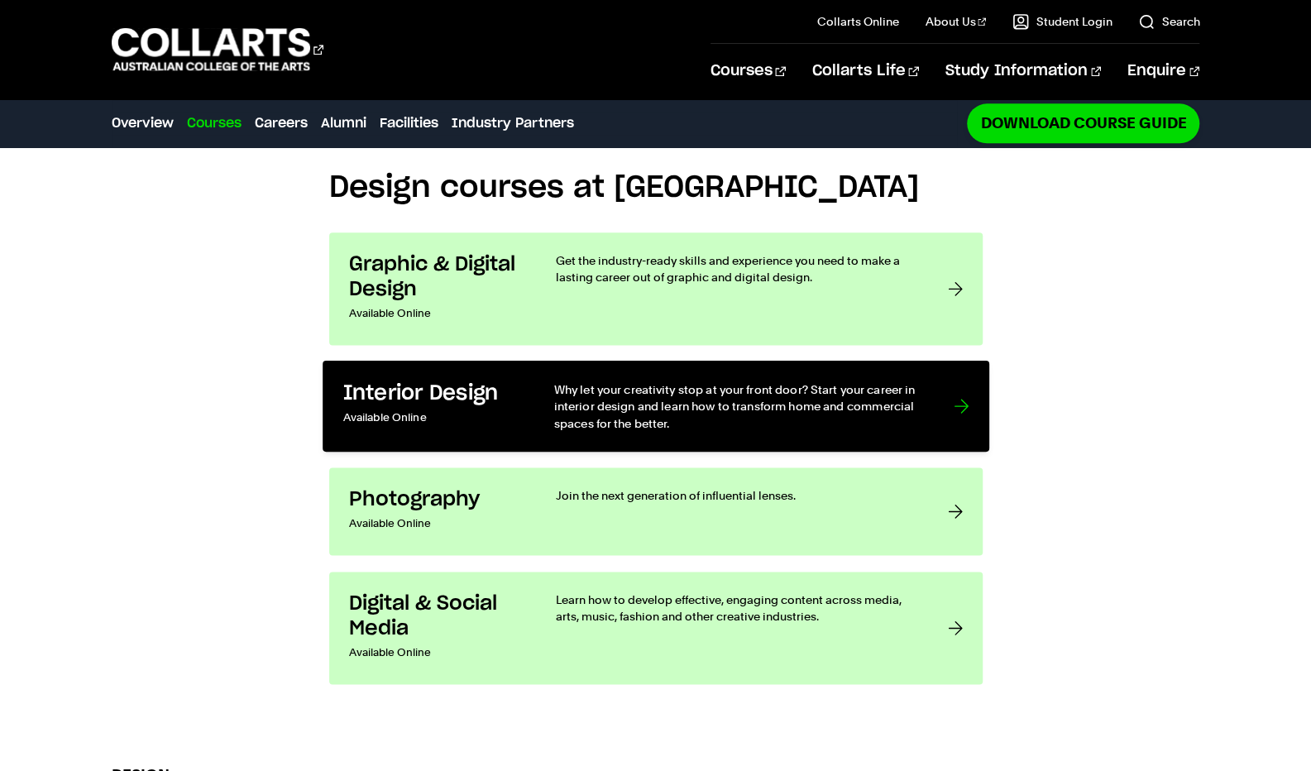
click at [501, 434] on link "Interior Design Available Online Why let your creativity stop at your front doo…" at bounding box center [655, 406] width 666 height 91
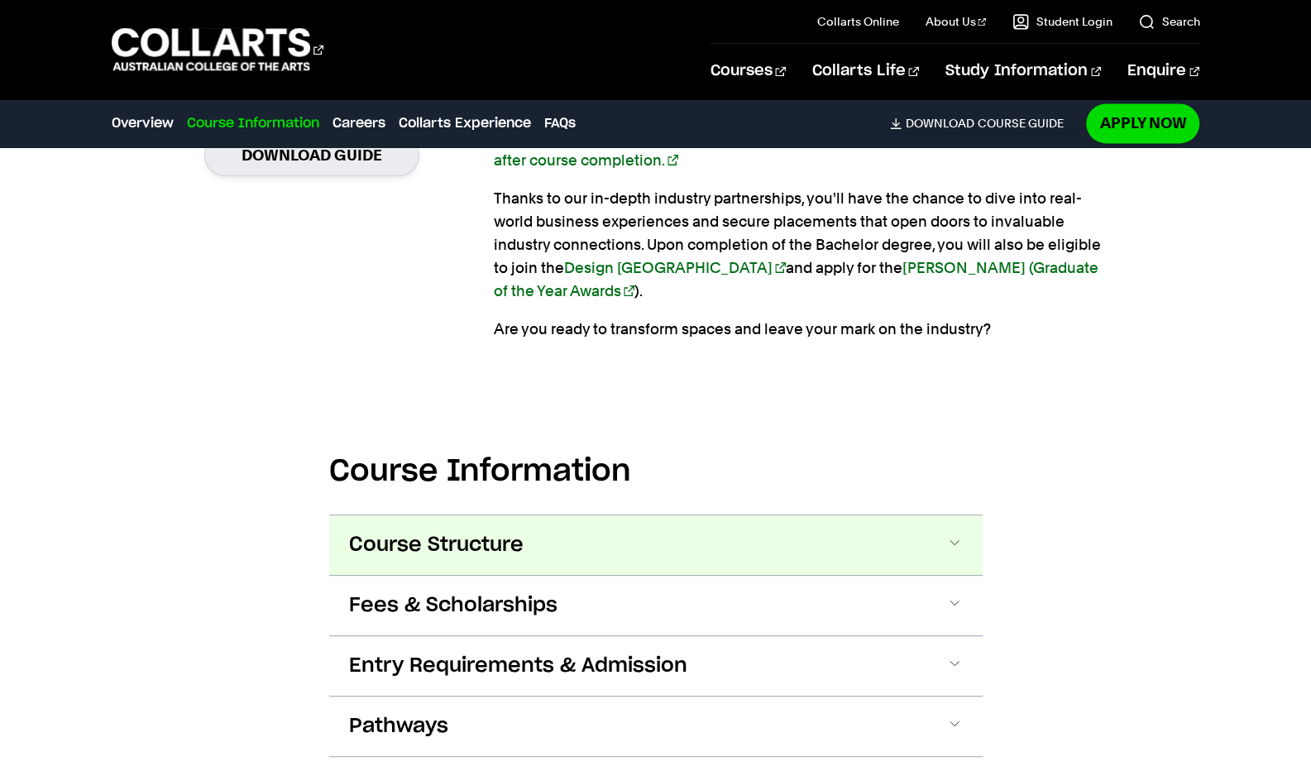
click at [476, 532] on span "Course Structure" at bounding box center [436, 545] width 174 height 26
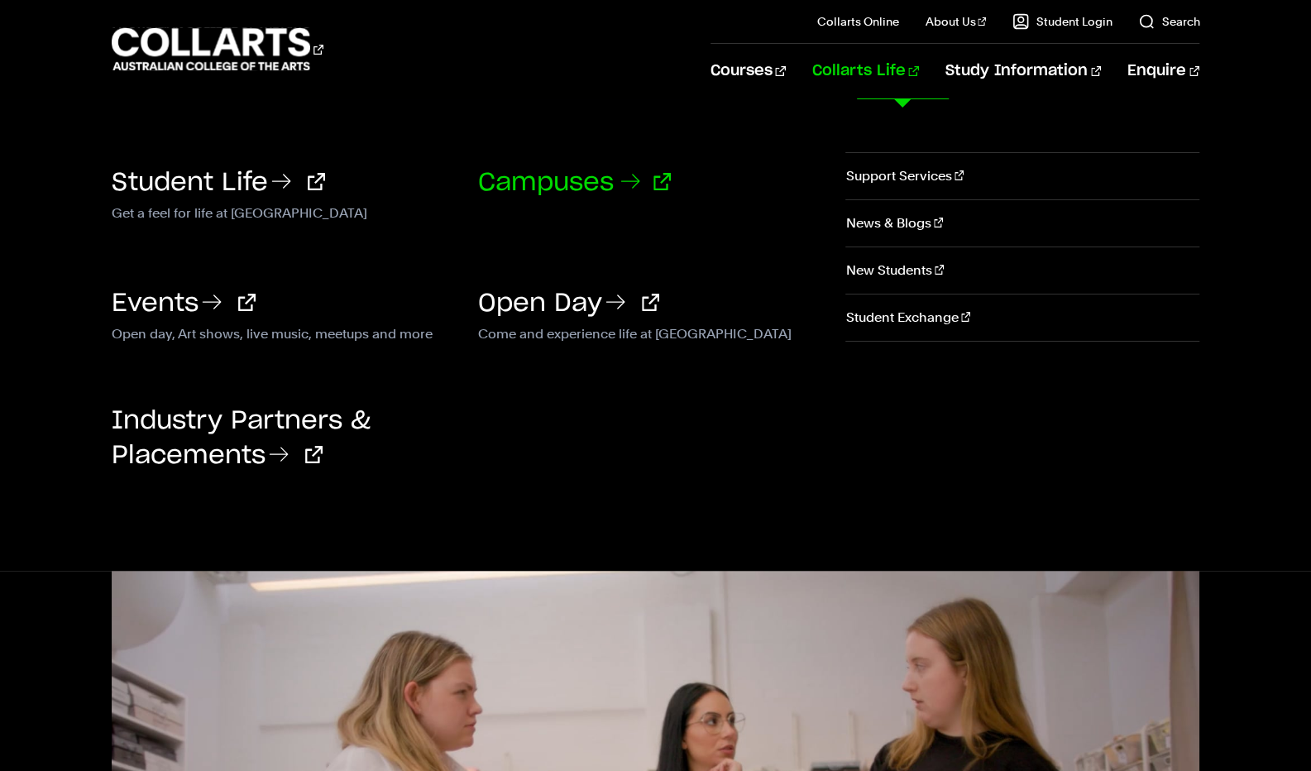
click at [583, 177] on link "Campuses" at bounding box center [574, 182] width 193 height 25
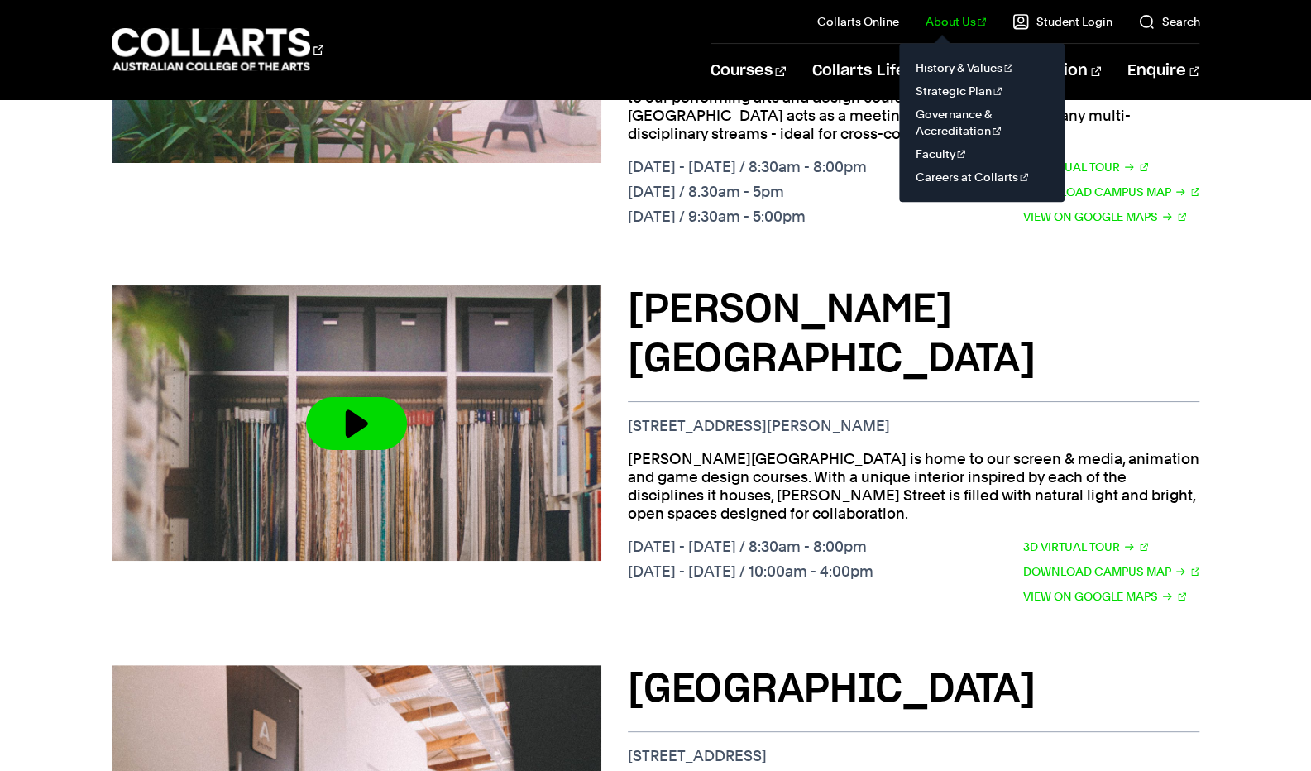
scroll to position [1240, 0]
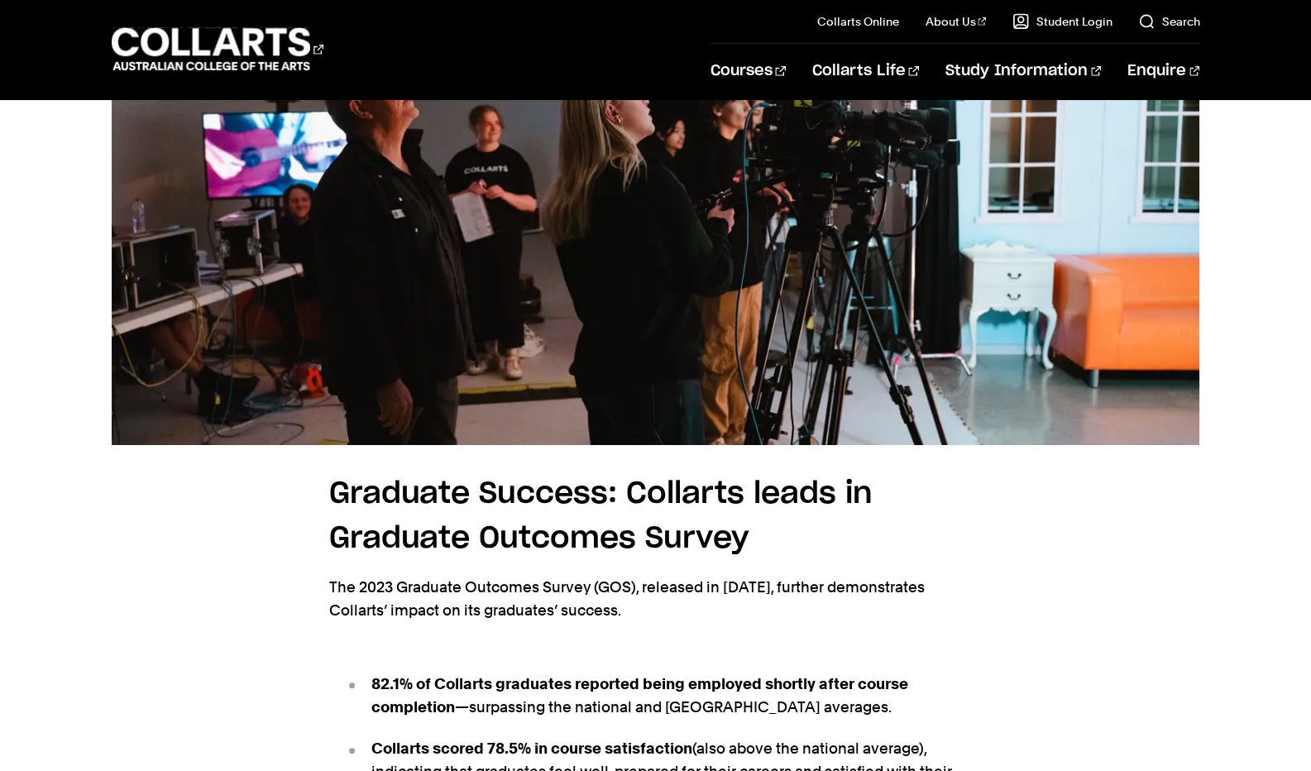
scroll to position [3195, 0]
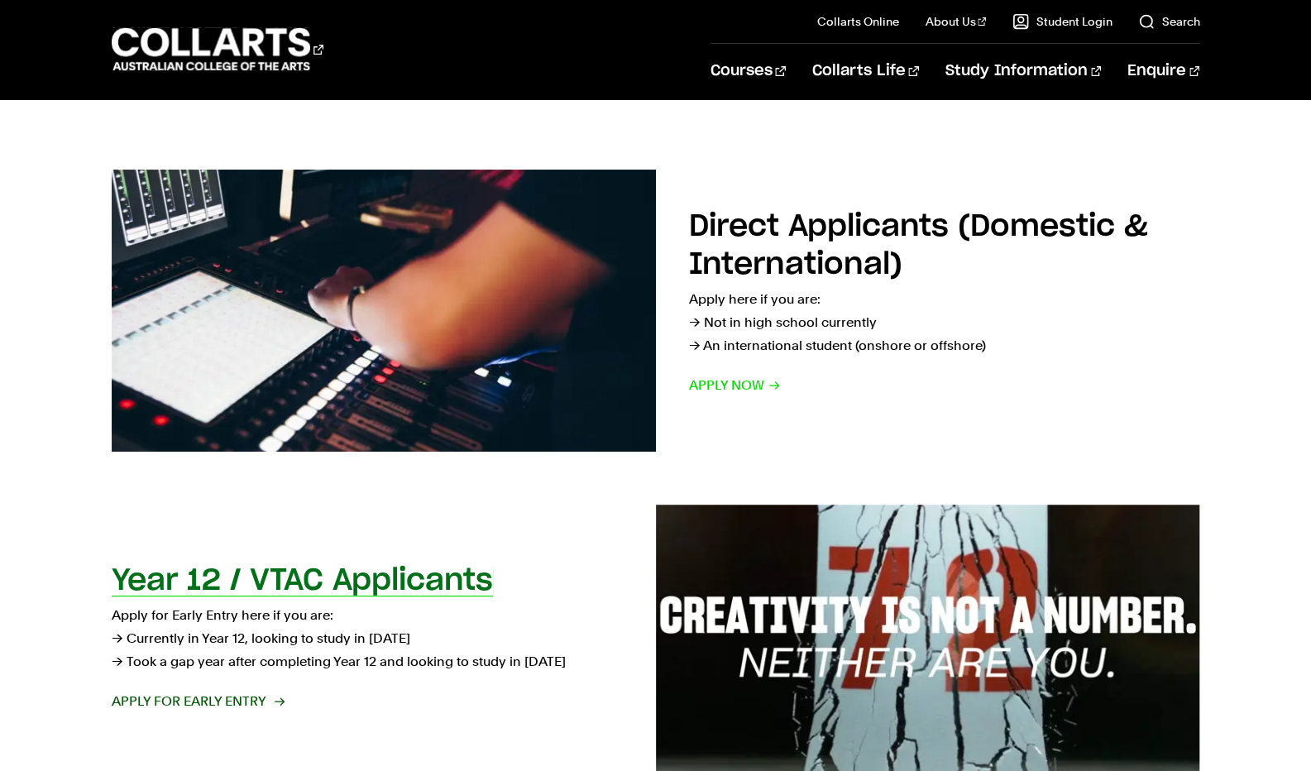
scroll to position [227, 0]
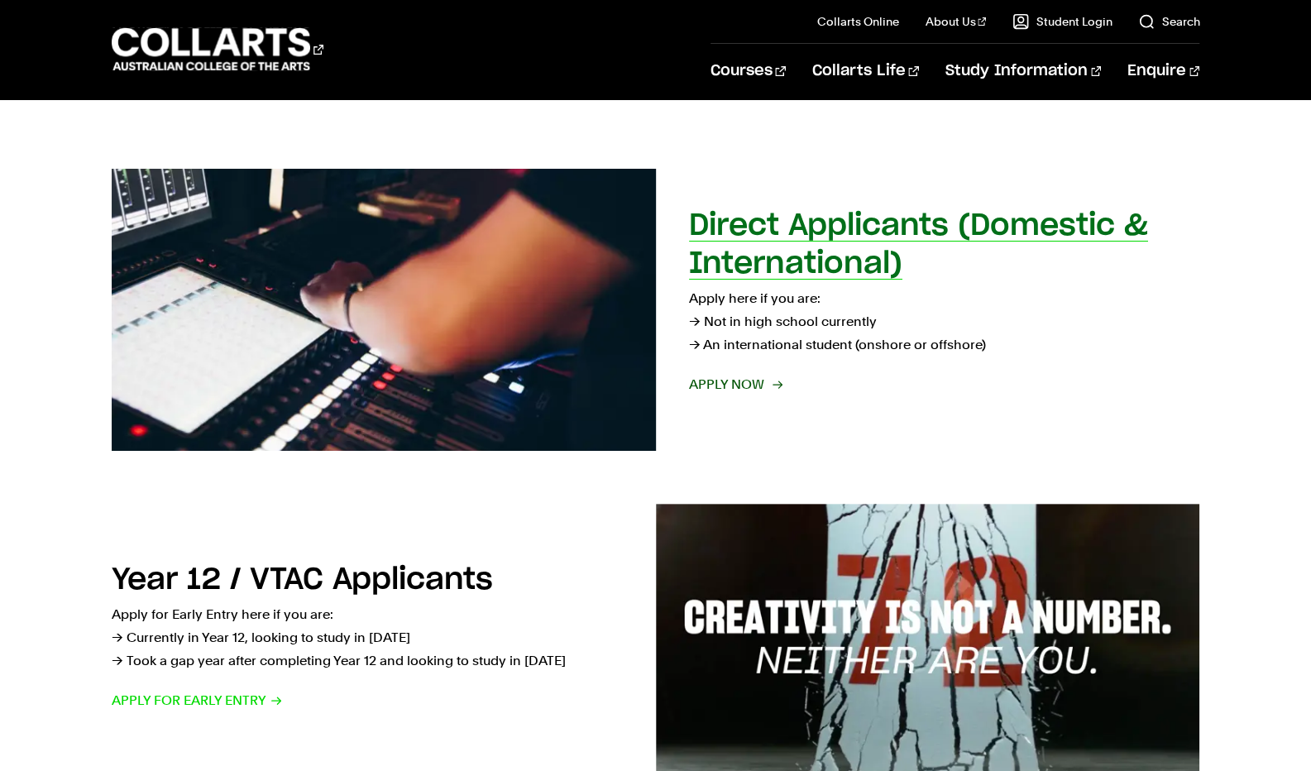
click at [736, 397] on div "Direct Applicants (Domestic & International) Apply here if you are: → Not in hi…" at bounding box center [944, 310] width 511 height 207
